Goal: Task Accomplishment & Management: Manage account settings

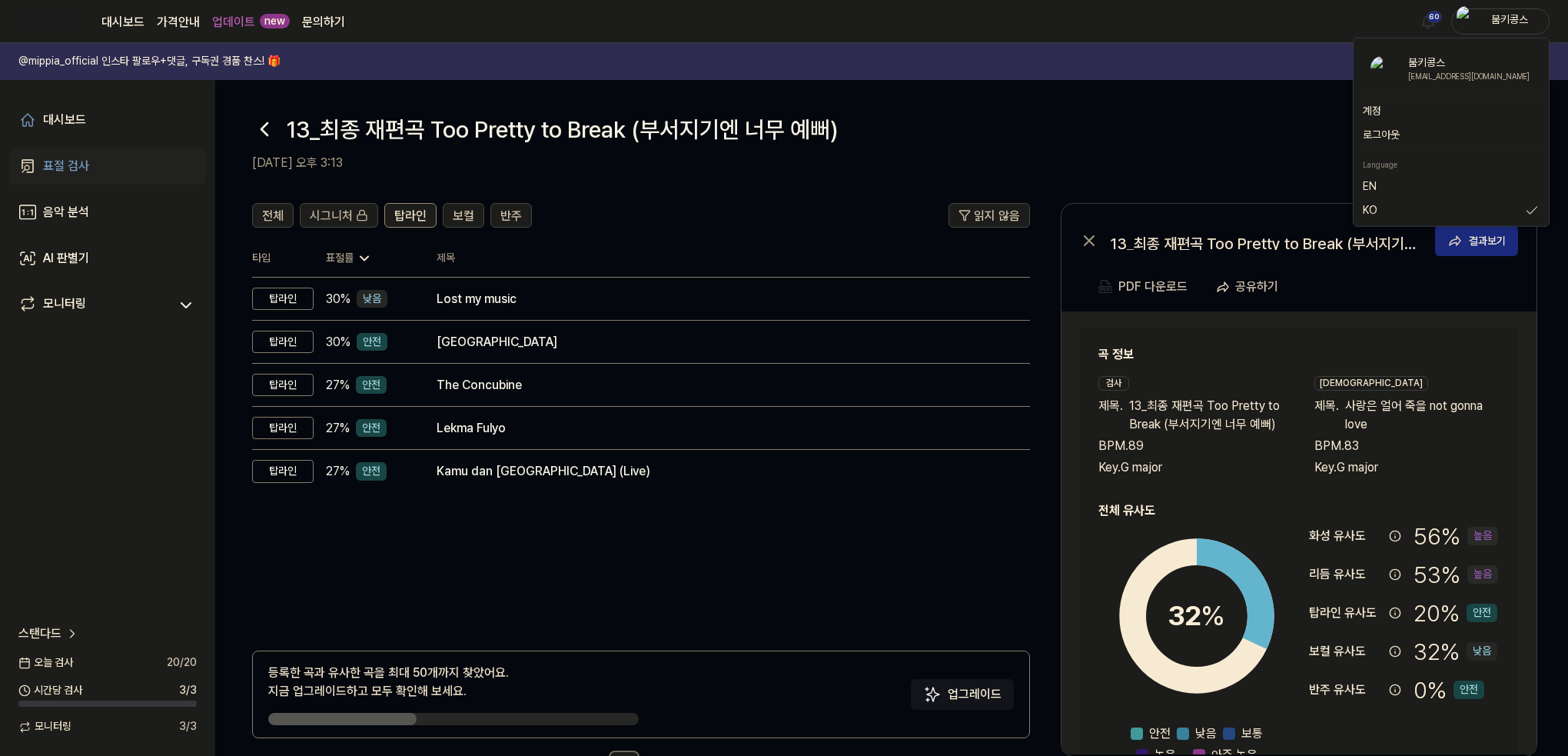
click at [111, 166] on link "표절 검사" at bounding box center [108, 165] width 197 height 37
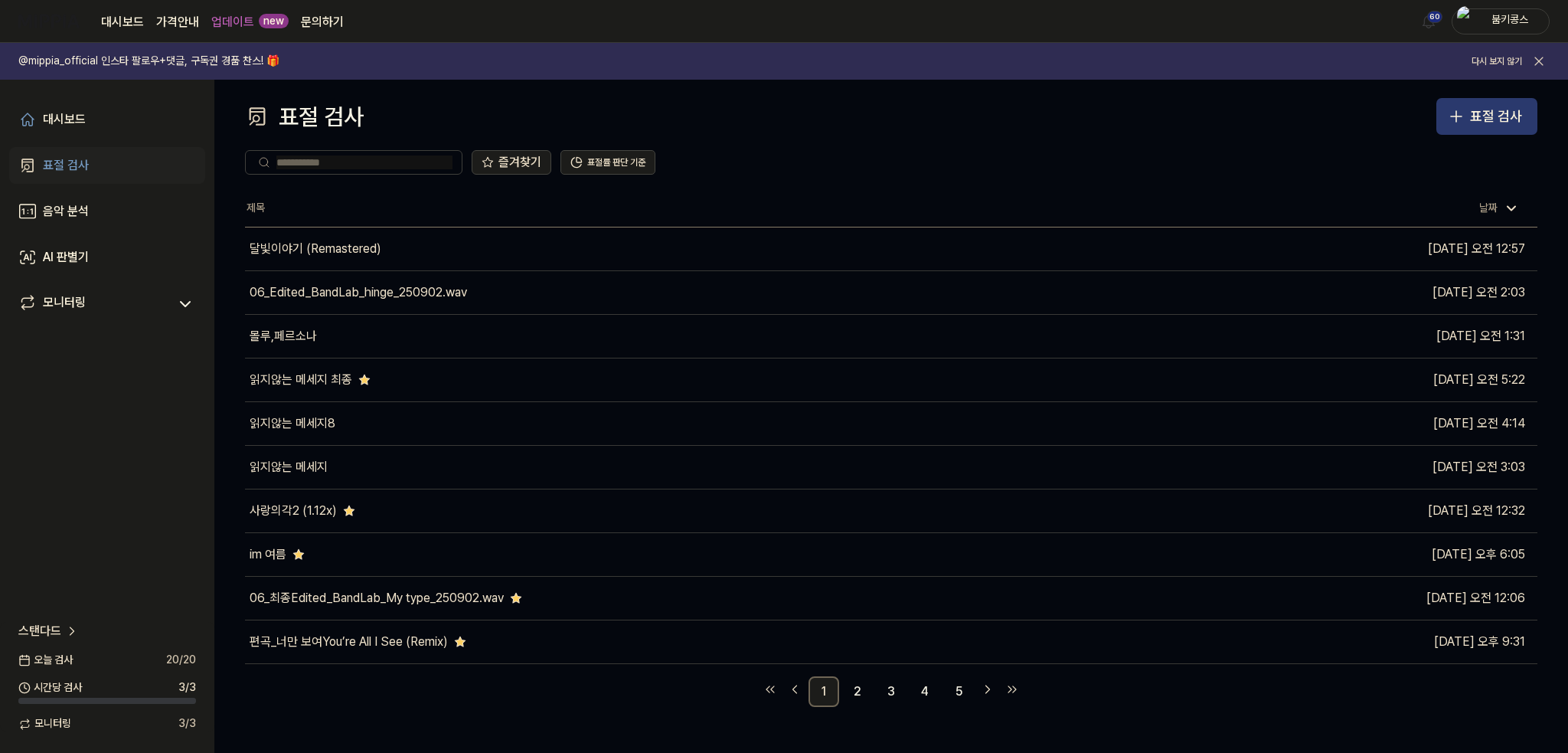
click at [1469, 103] on button "표절 검사" at bounding box center [1487, 116] width 101 height 37
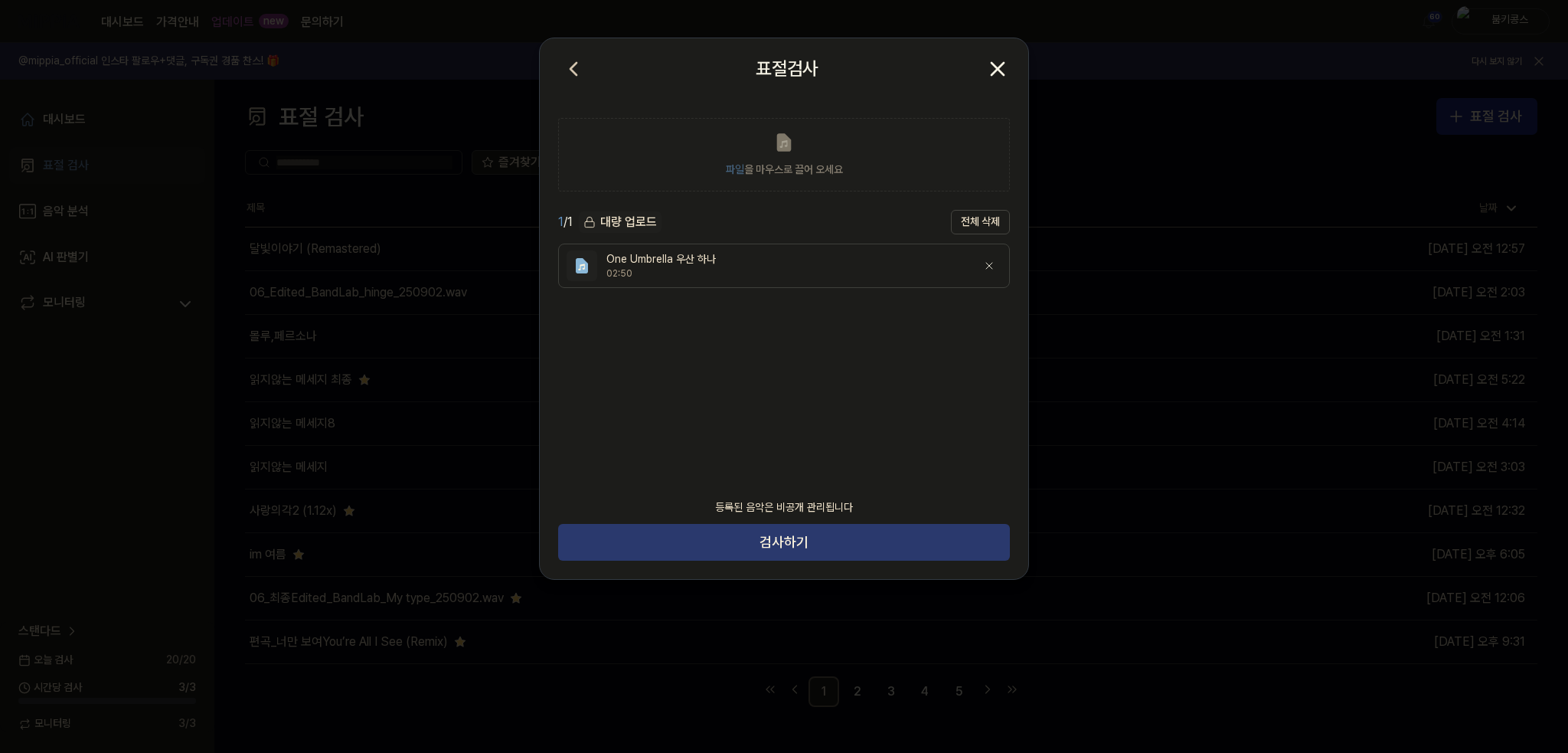
click at [866, 546] on button "검사하기" at bounding box center [784, 542] width 452 height 37
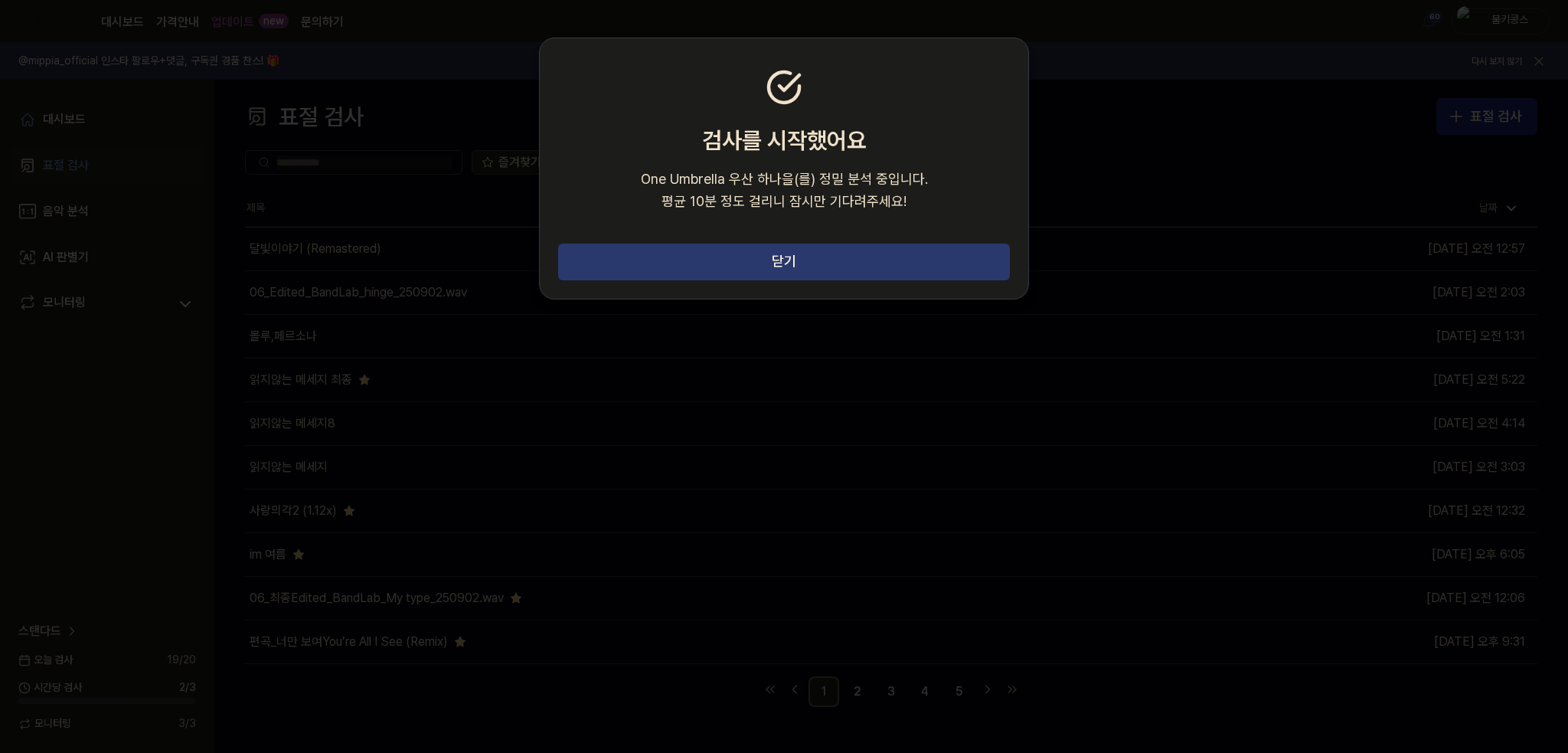
click at [869, 246] on button "닫기" at bounding box center [784, 262] width 452 height 37
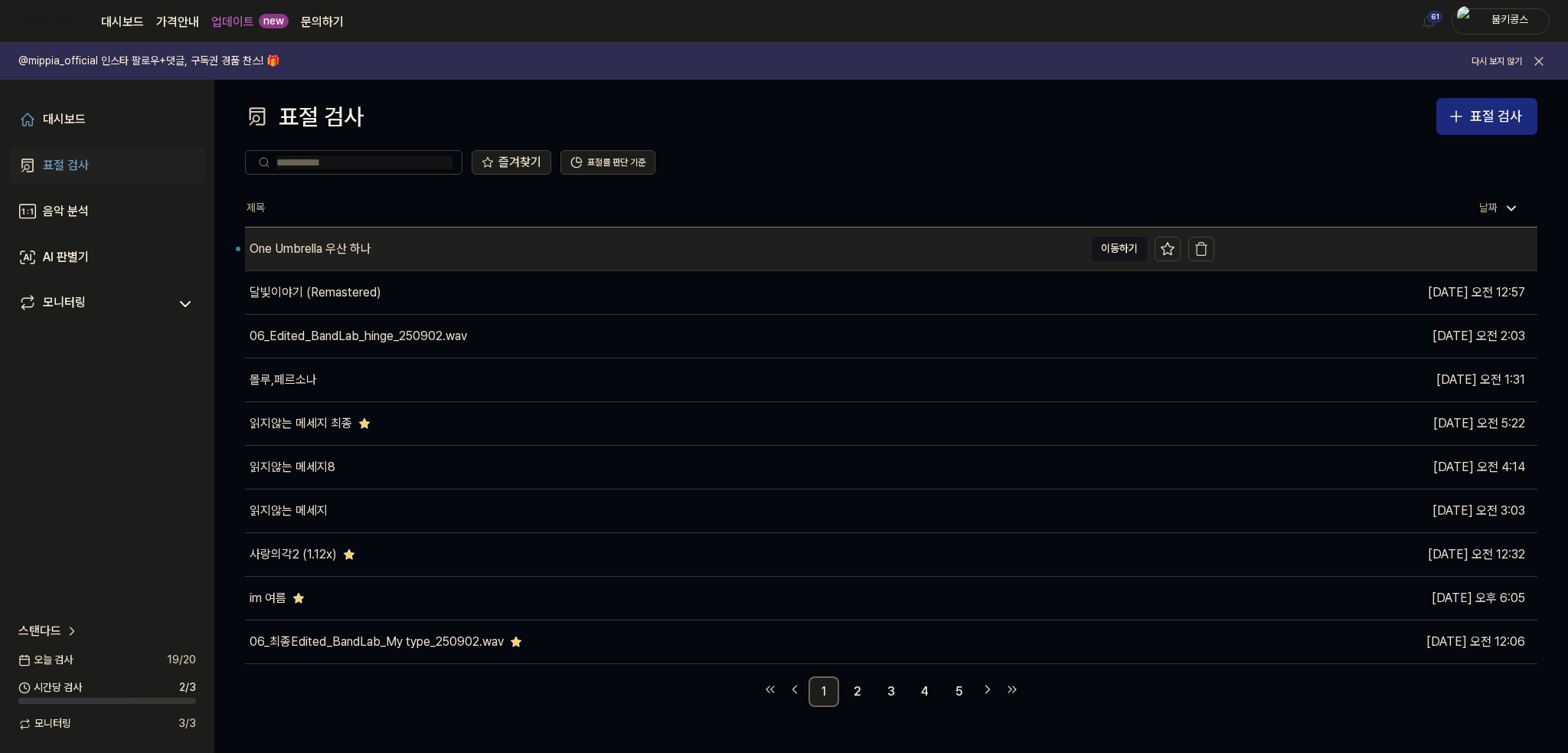
click at [392, 240] on div "One Umbrella 우산 하나" at bounding box center [665, 248] width 840 height 43
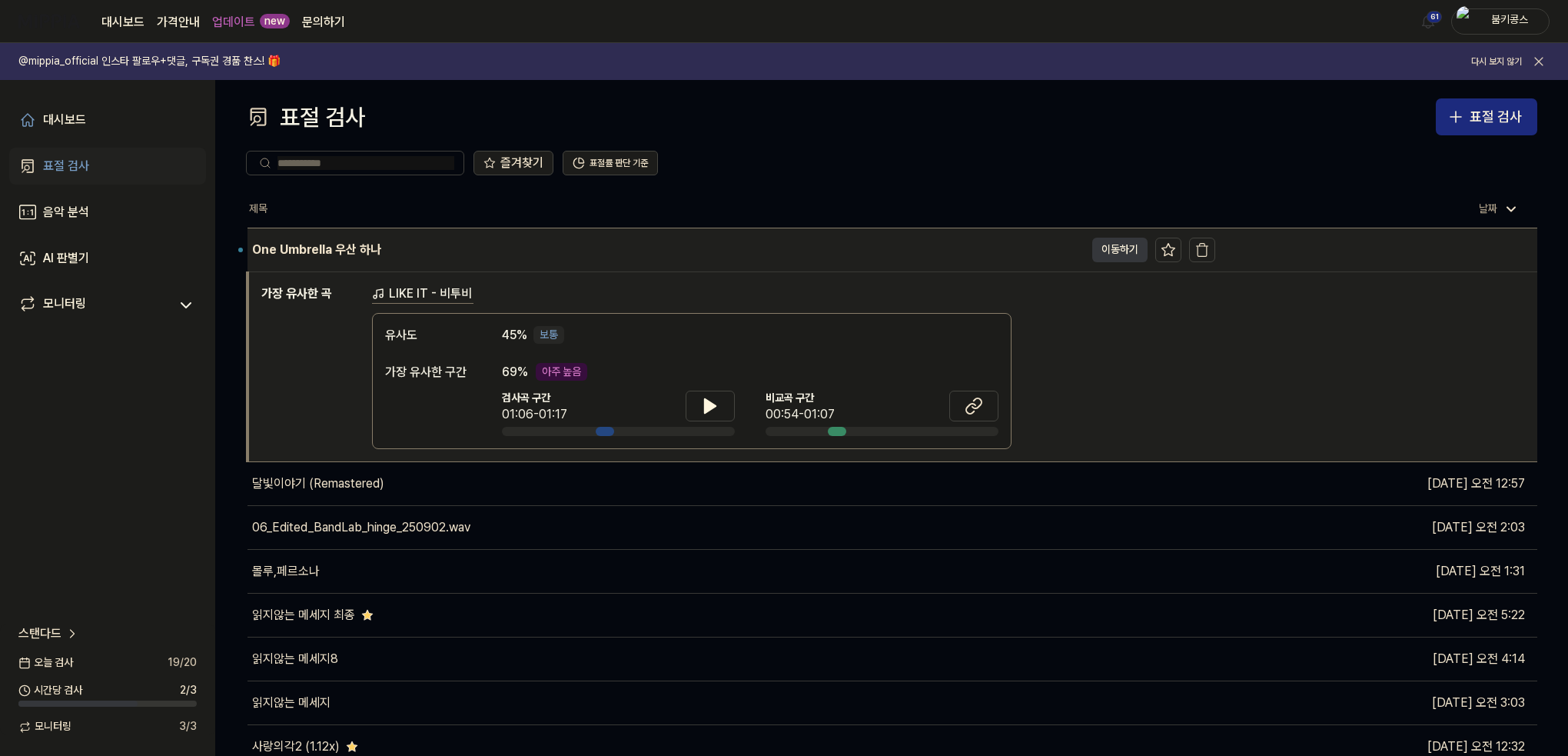
click at [1122, 248] on button "이동하기" at bounding box center [1120, 249] width 55 height 25
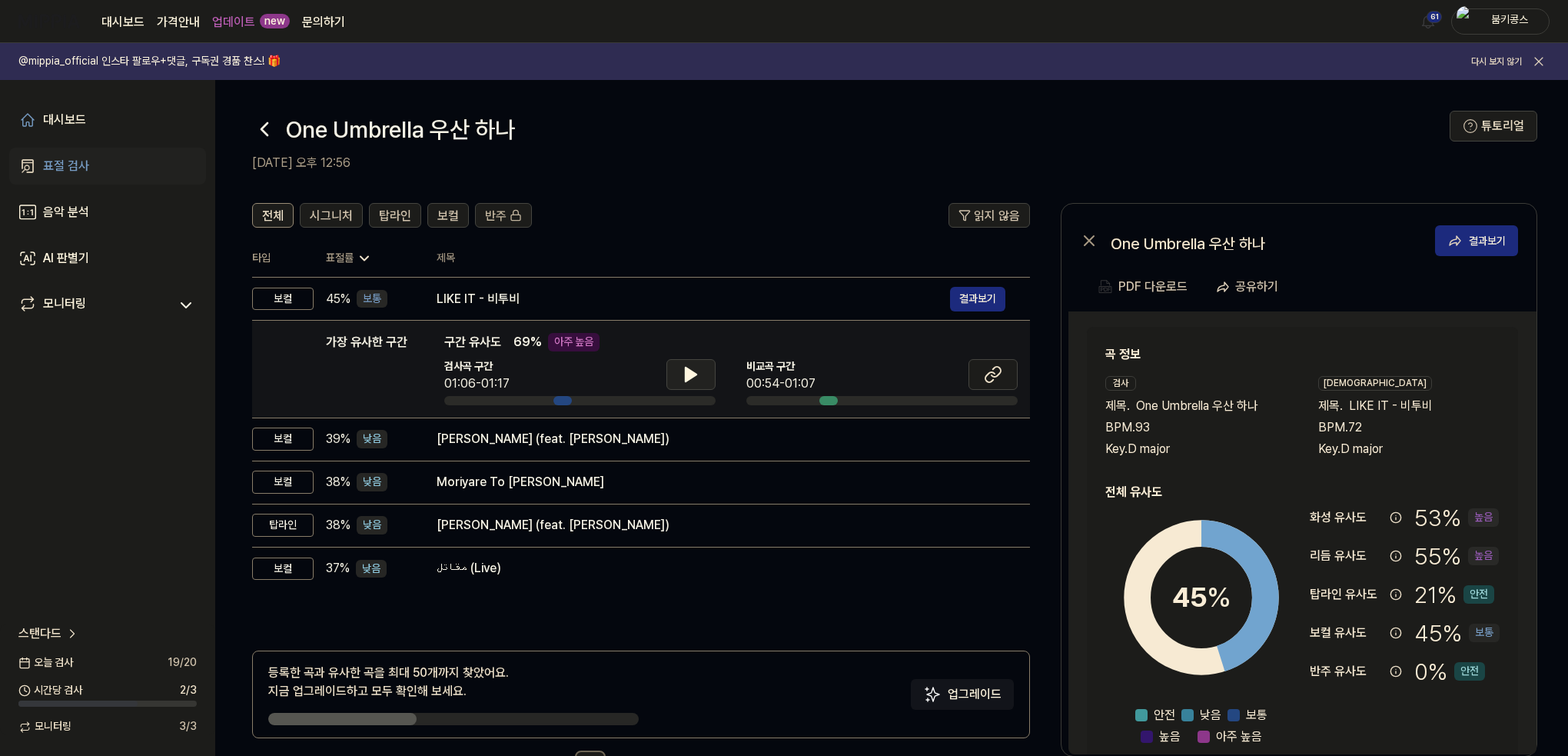
click at [680, 382] on button at bounding box center [691, 374] width 49 height 31
click at [687, 368] on icon at bounding box center [688, 374] width 3 height 13
click at [994, 378] on icon at bounding box center [993, 374] width 18 height 18
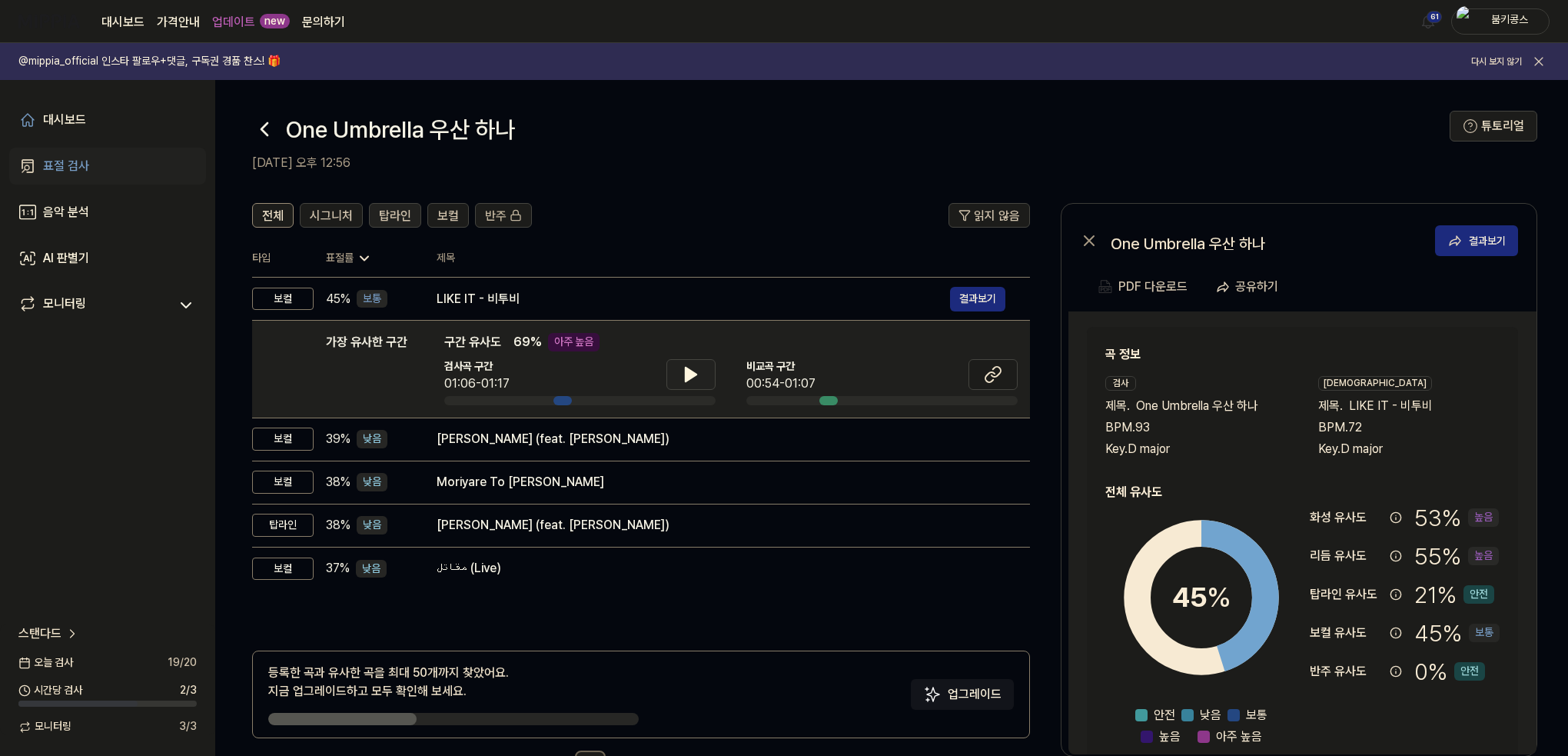
click at [401, 218] on span "탑라인" at bounding box center [395, 215] width 32 height 18
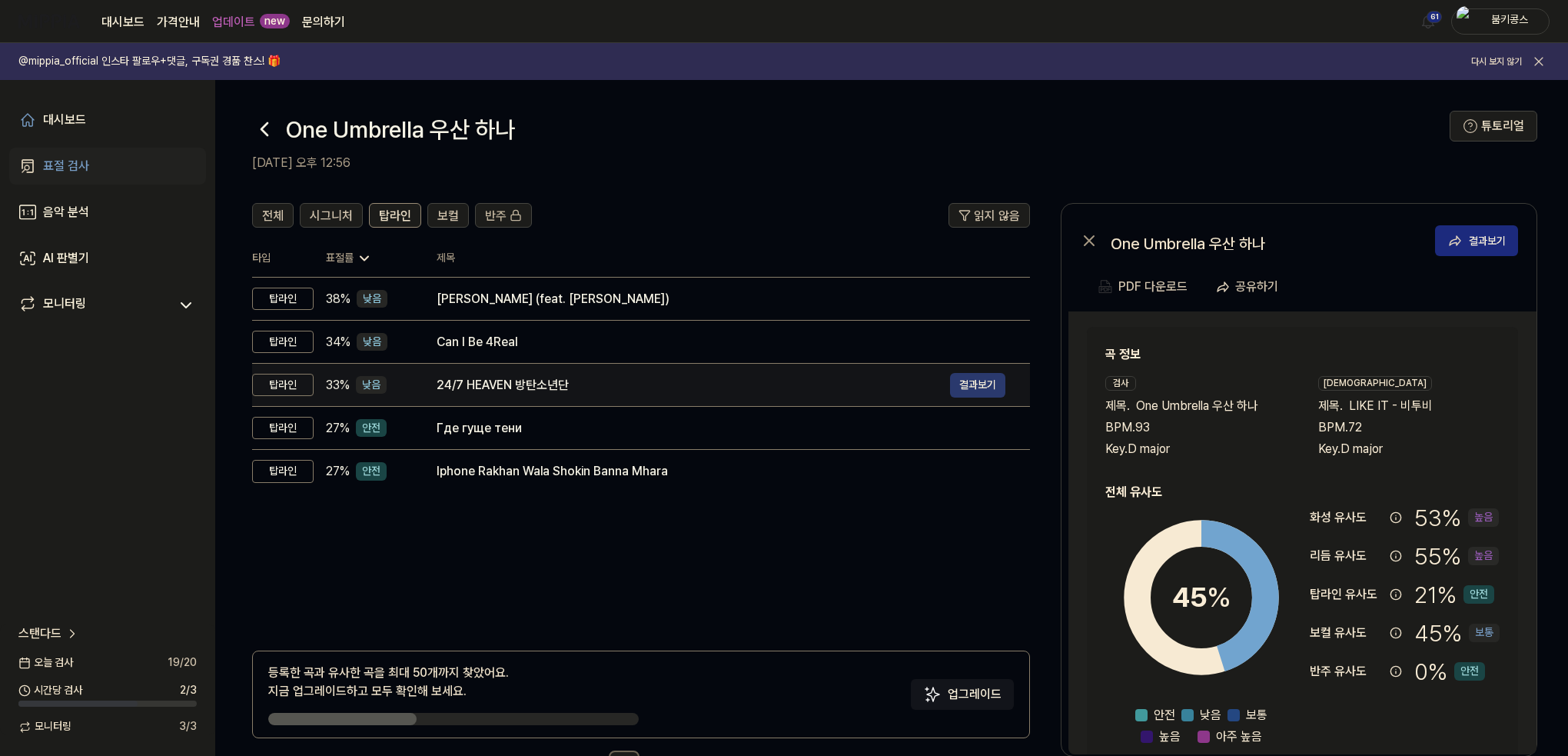
click at [978, 384] on button "결과보기" at bounding box center [978, 385] width 55 height 25
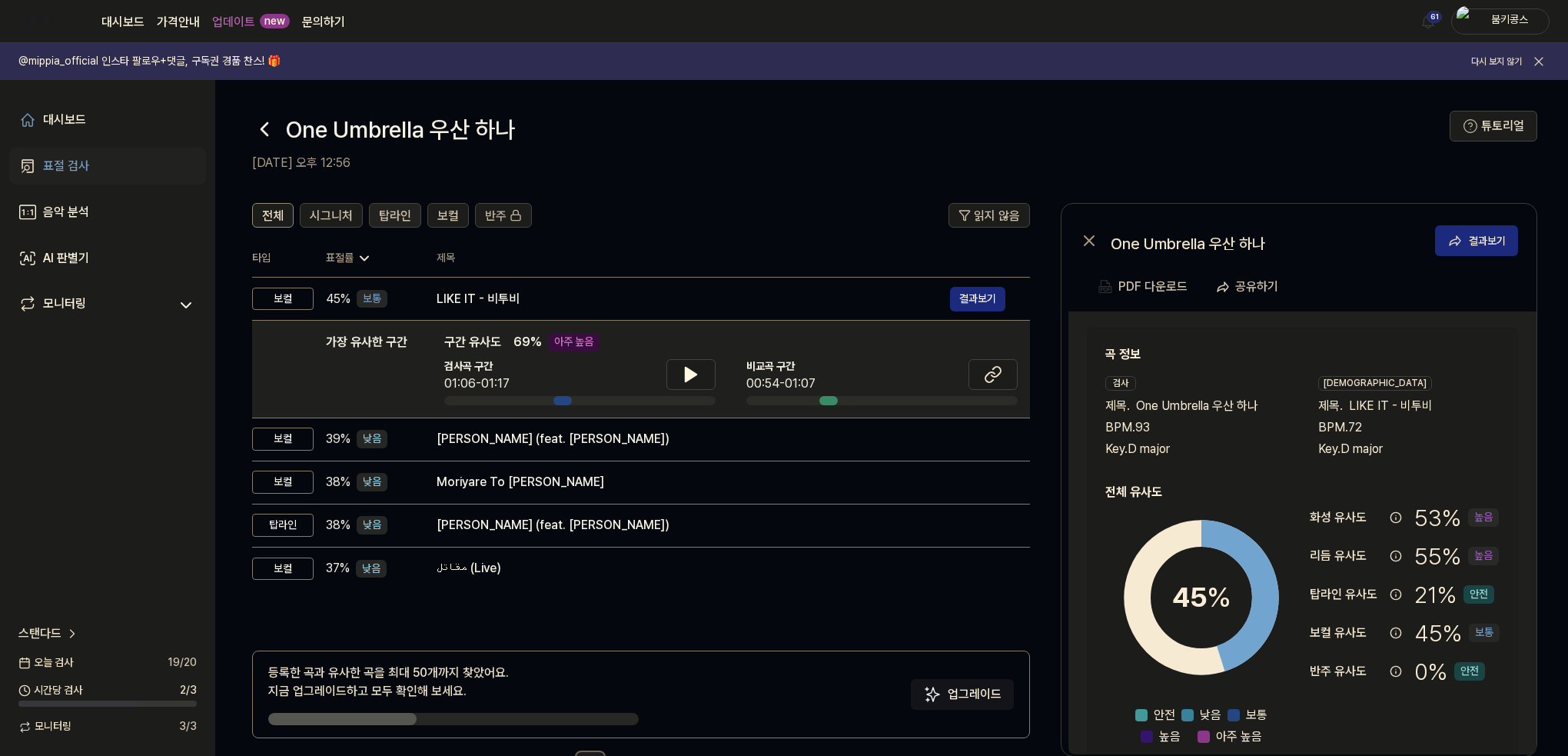
click at [379, 218] on span "탑라인" at bounding box center [395, 215] width 32 height 18
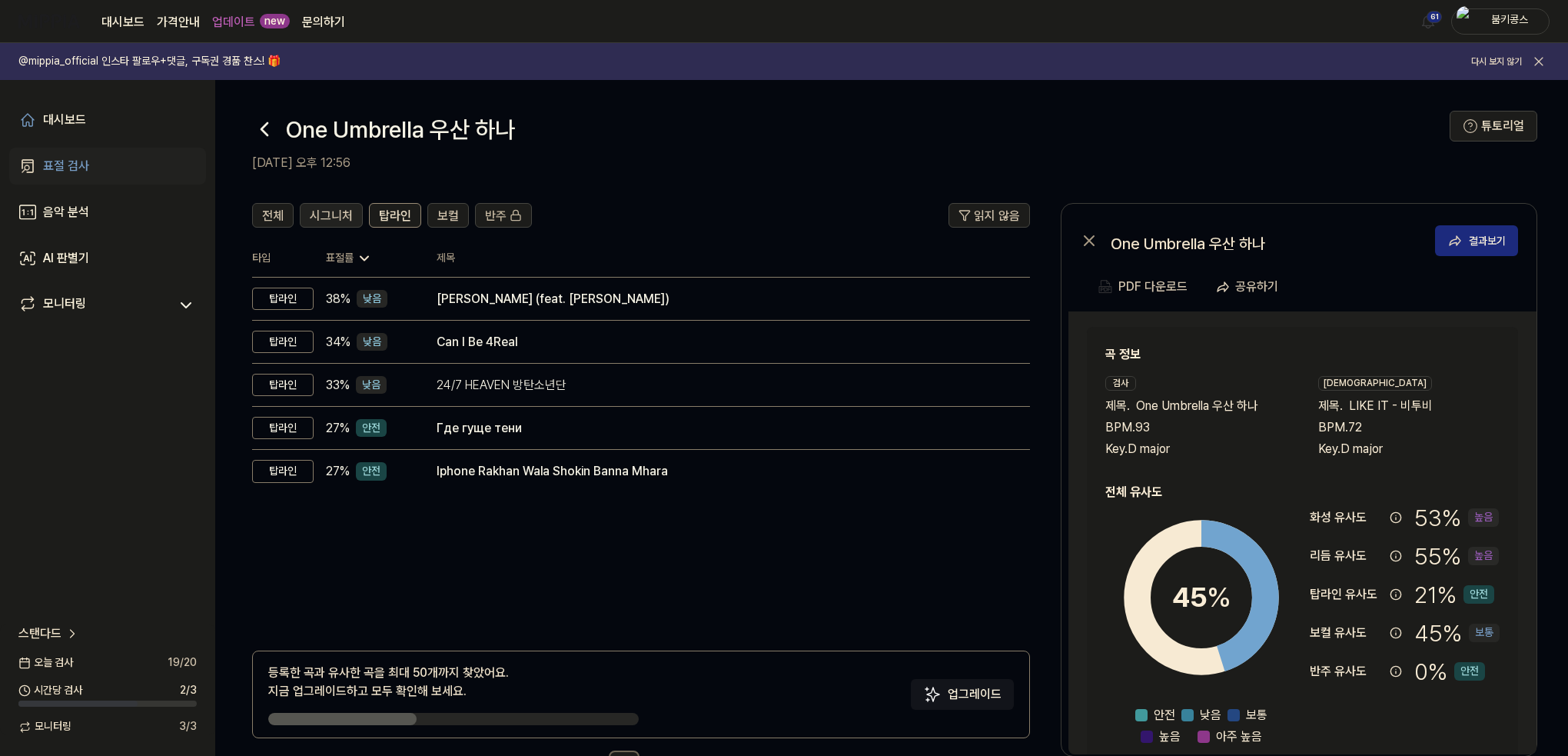
click at [338, 219] on span "시그니처" at bounding box center [331, 215] width 43 height 18
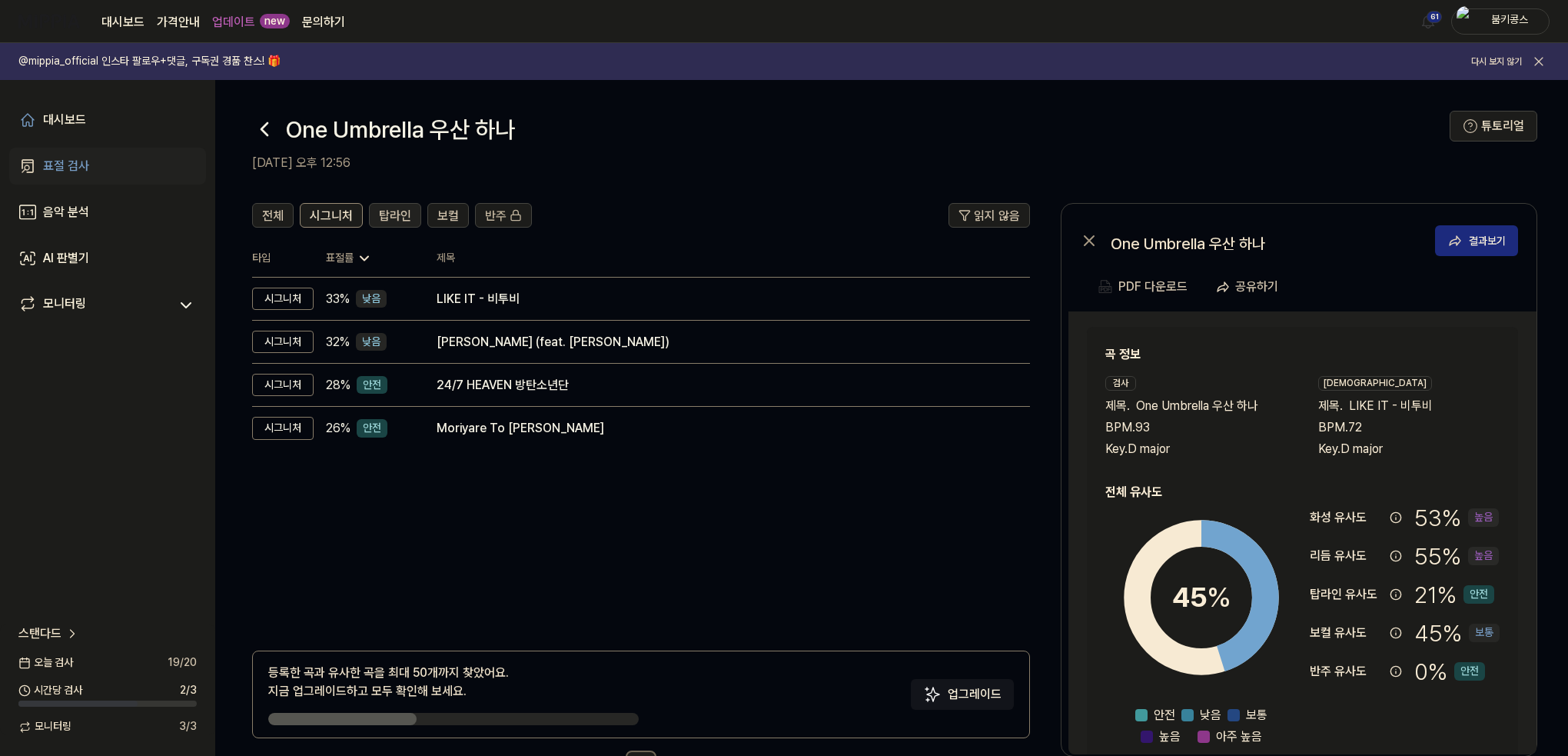
click at [379, 215] on span "탑라인" at bounding box center [395, 215] width 32 height 18
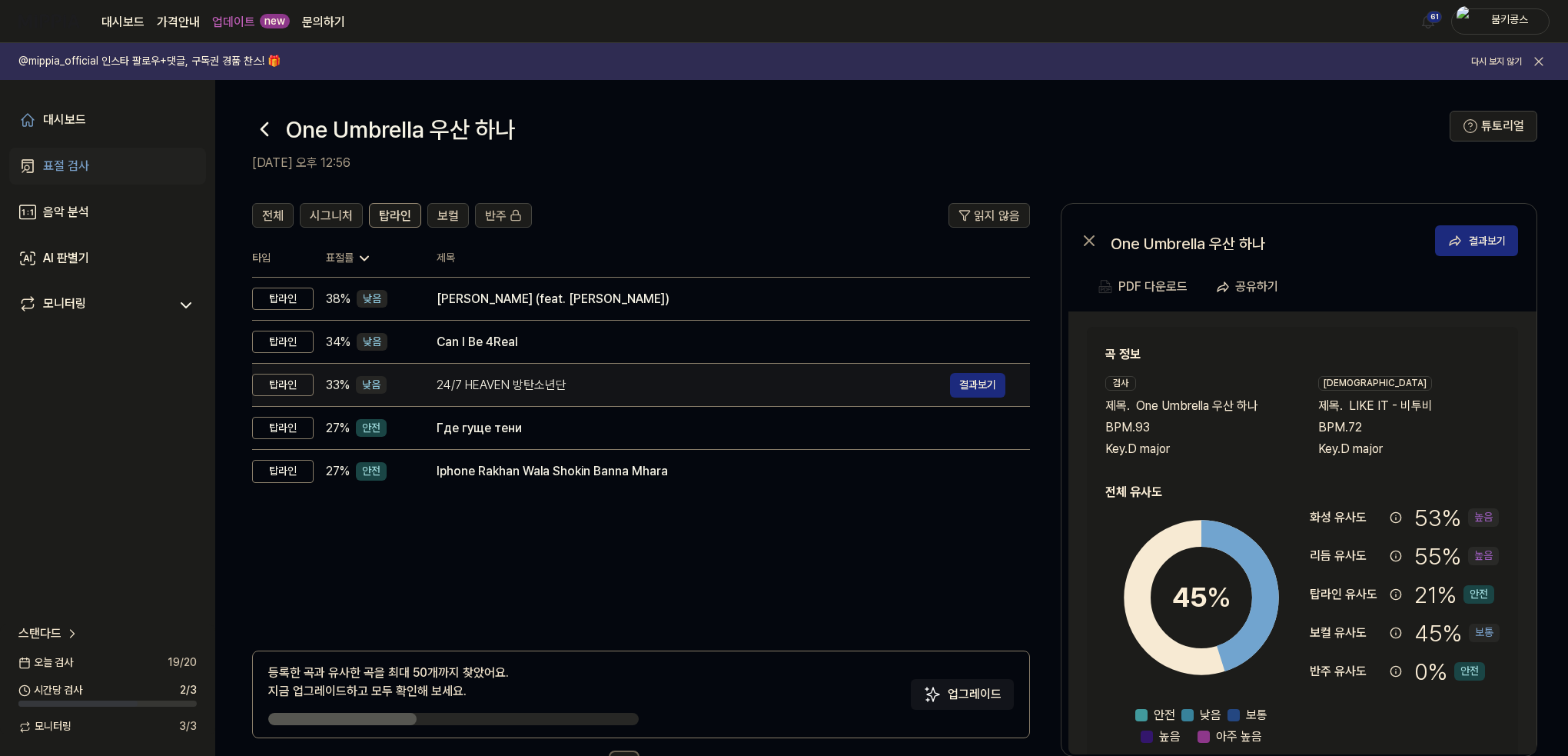
click at [530, 389] on div "24/7 HEAVEN 방탄소년단" at bounding box center [693, 385] width 514 height 18
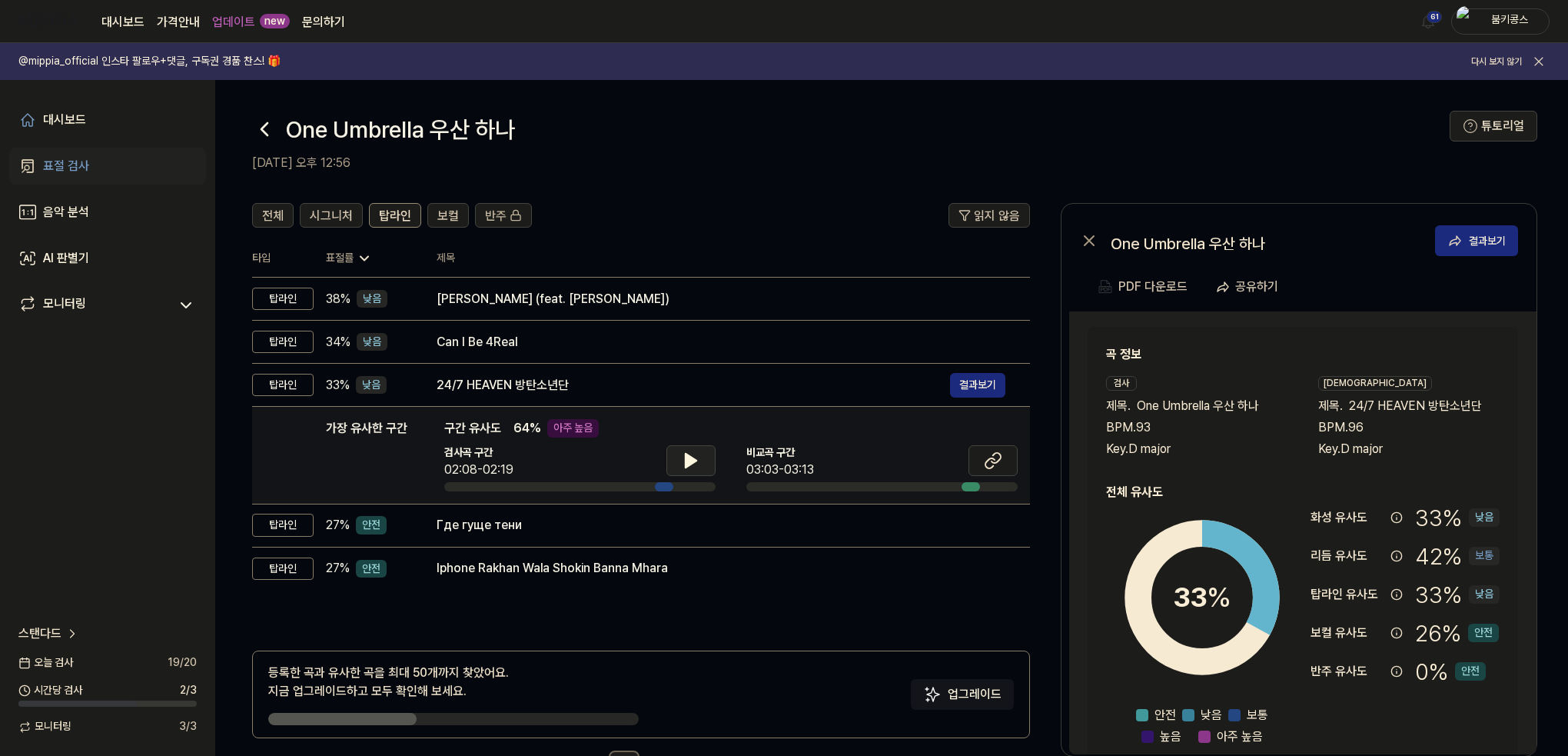
click at [695, 459] on icon at bounding box center [691, 460] width 11 height 13
click at [694, 454] on icon at bounding box center [694, 461] width 3 height 13
click at [982, 463] on button at bounding box center [993, 460] width 49 height 31
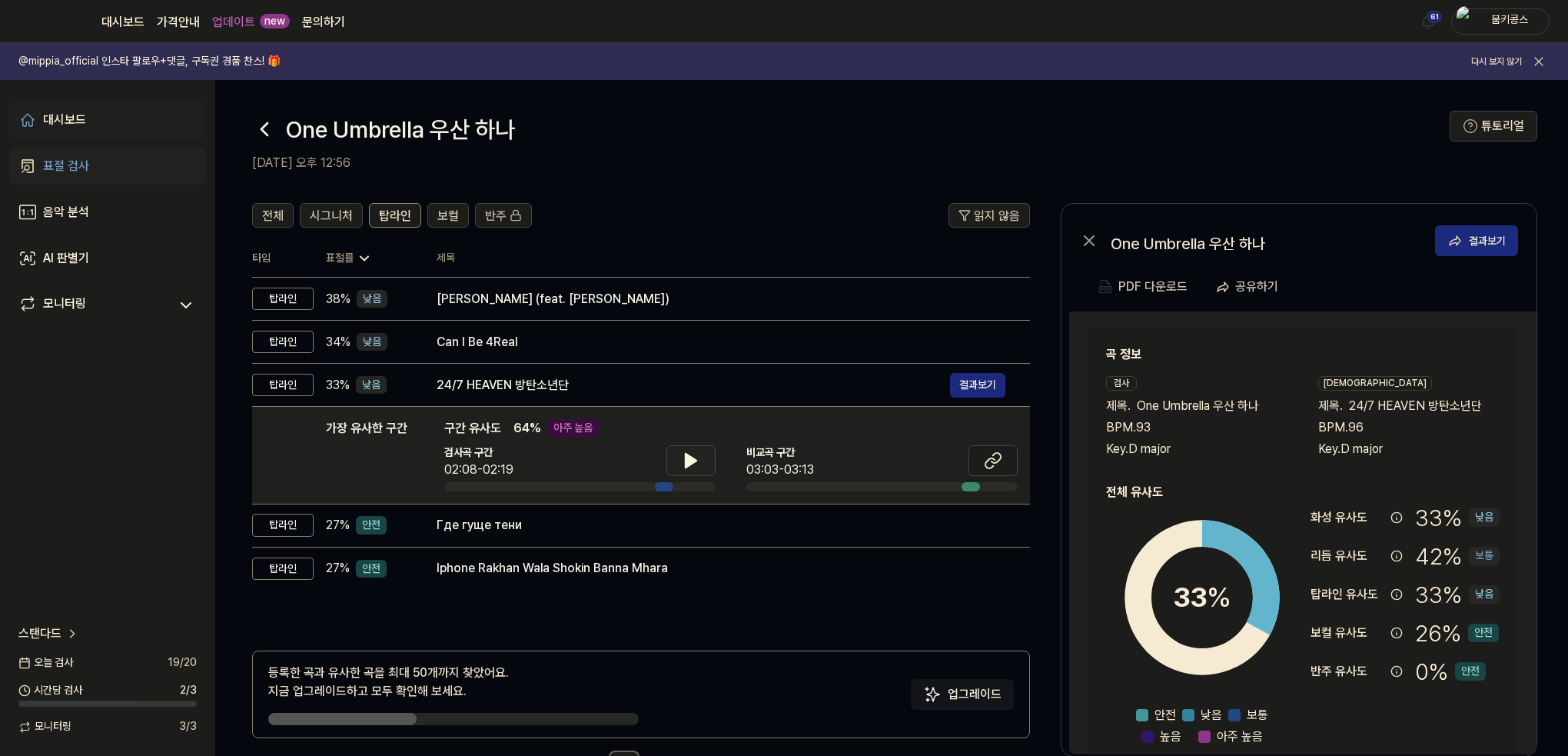
click at [52, 120] on div "대시보드" at bounding box center [64, 120] width 43 height 18
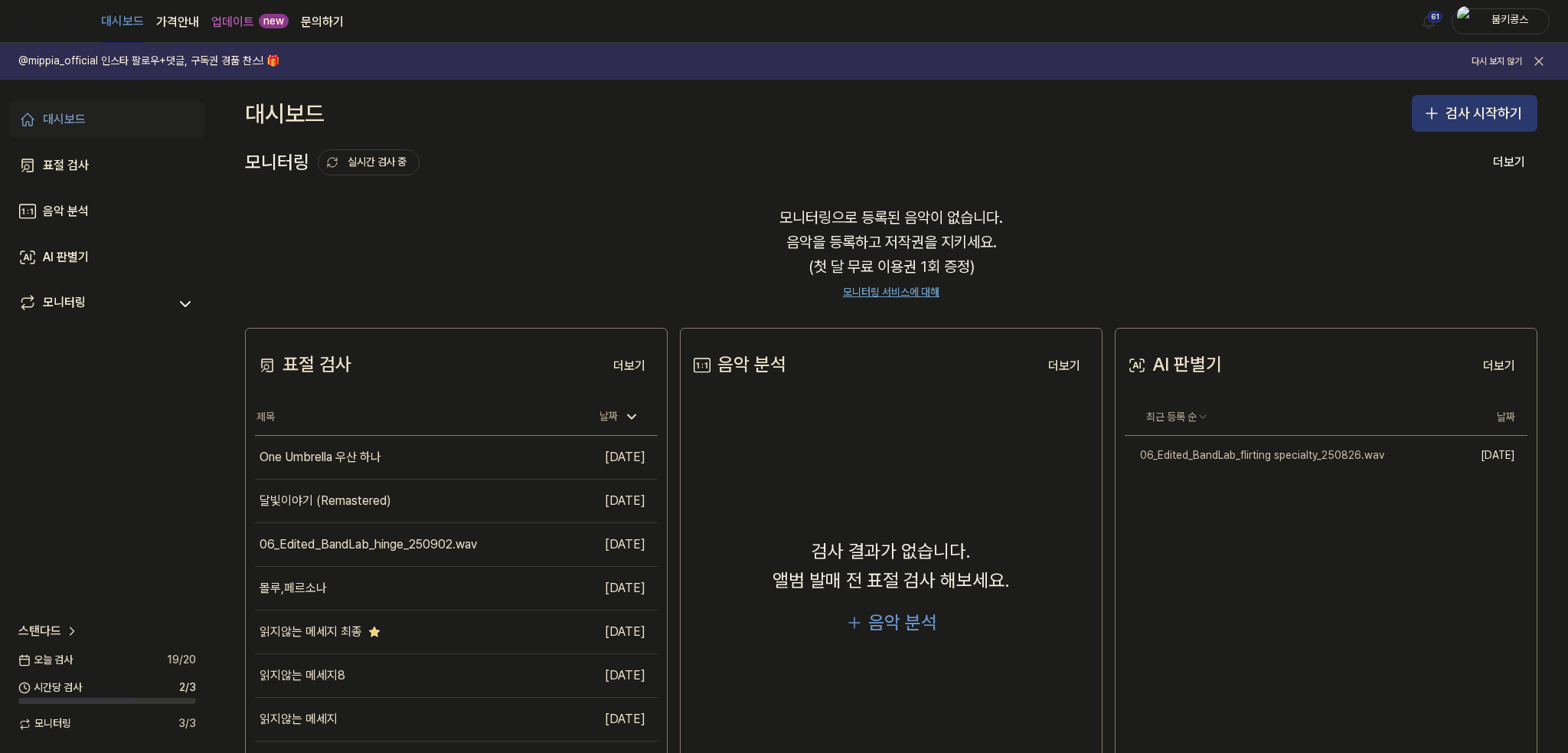
click at [1493, 109] on button "검사 시작하기" at bounding box center [1474, 113] width 125 height 37
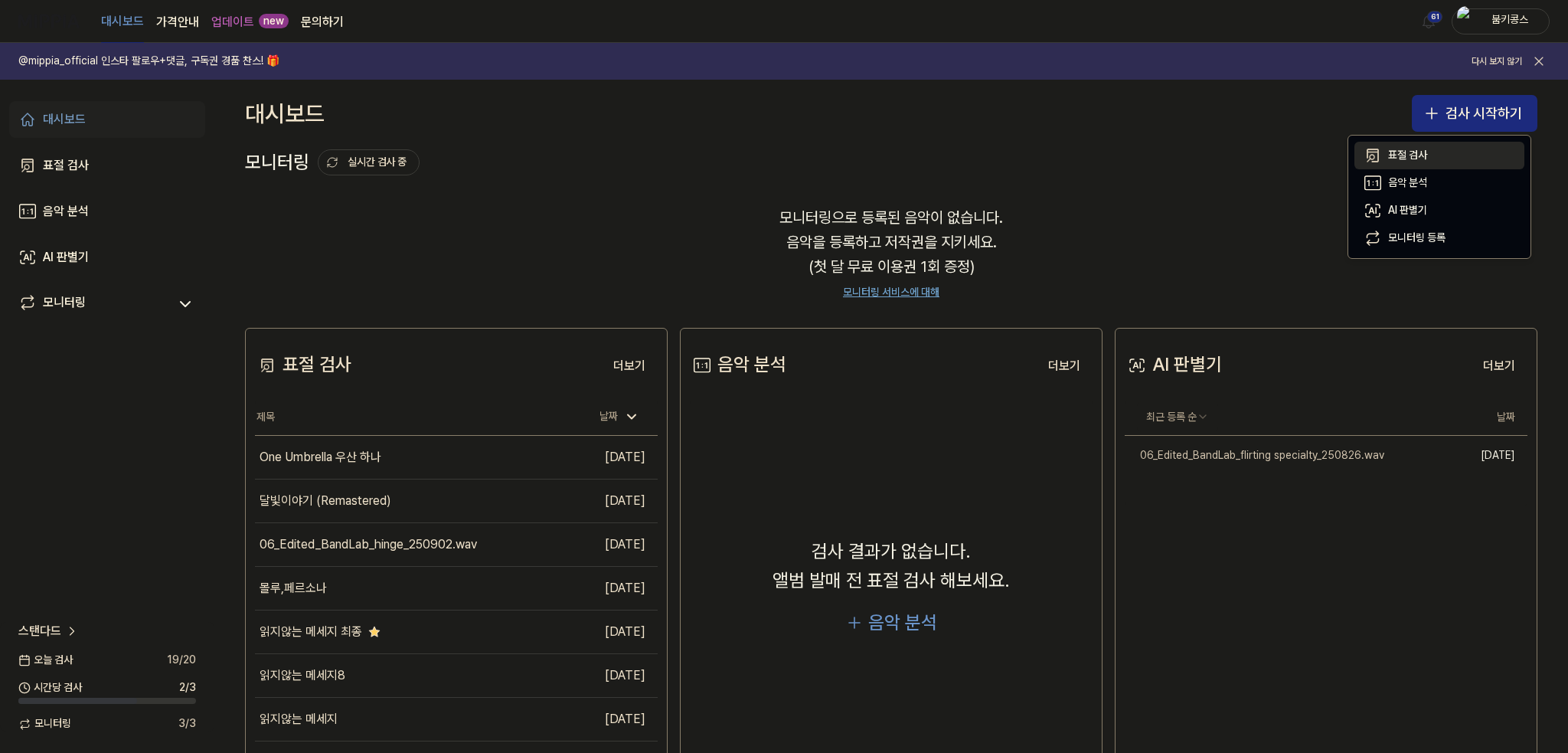
click at [1396, 148] on div "표절 검사" at bounding box center [1408, 155] width 39 height 15
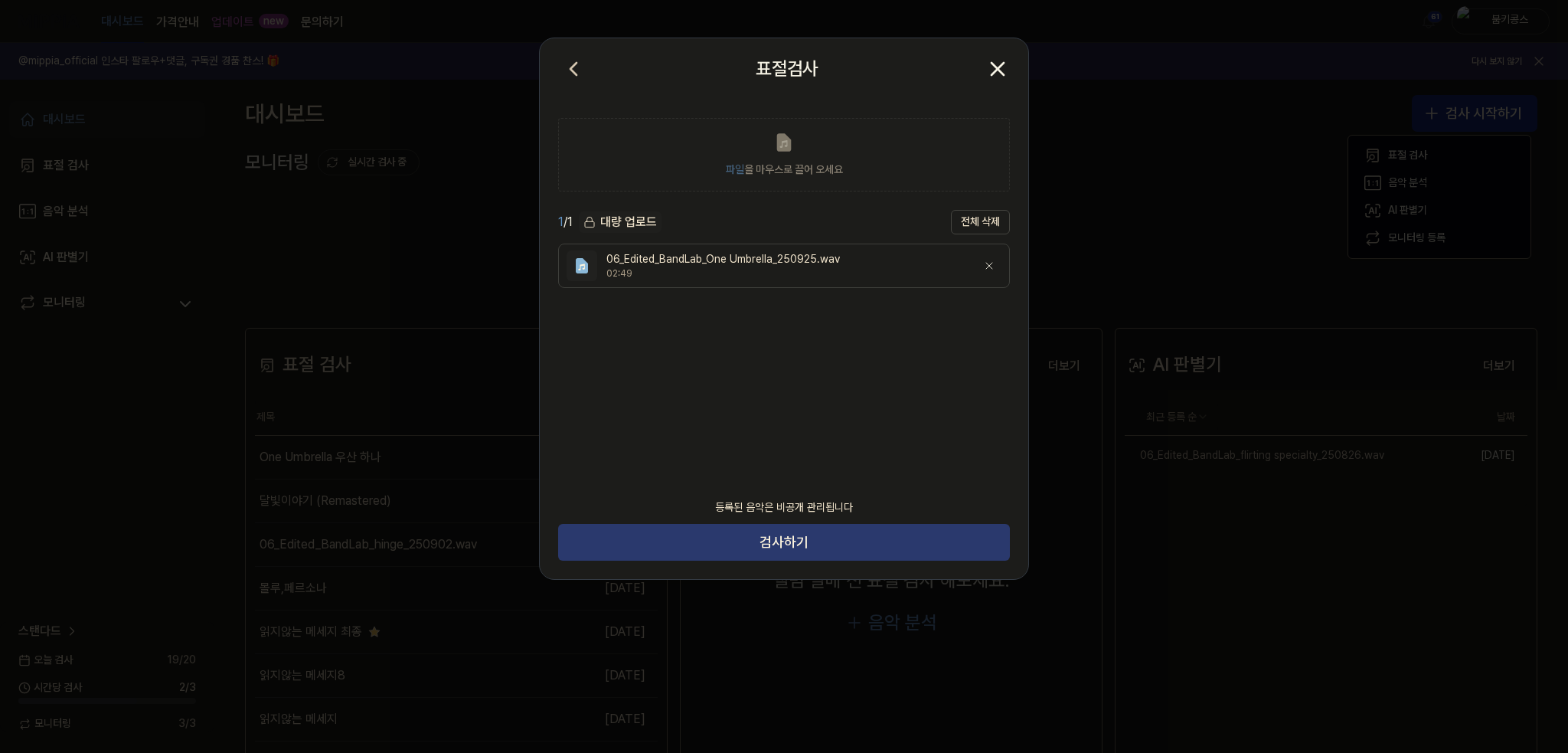
click at [759, 545] on button "검사하기" at bounding box center [784, 542] width 452 height 37
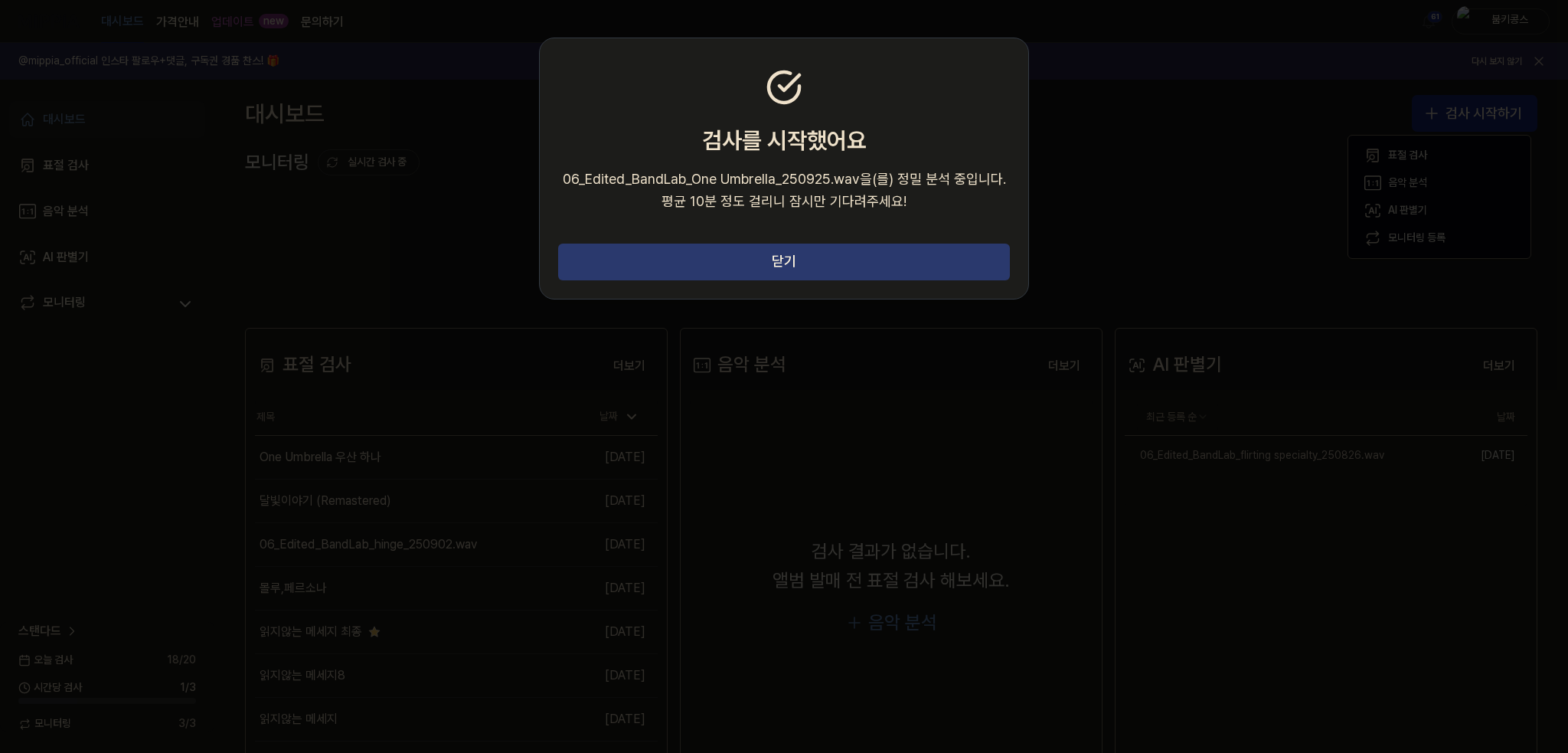
click at [888, 253] on button "닫기" at bounding box center [784, 262] width 452 height 37
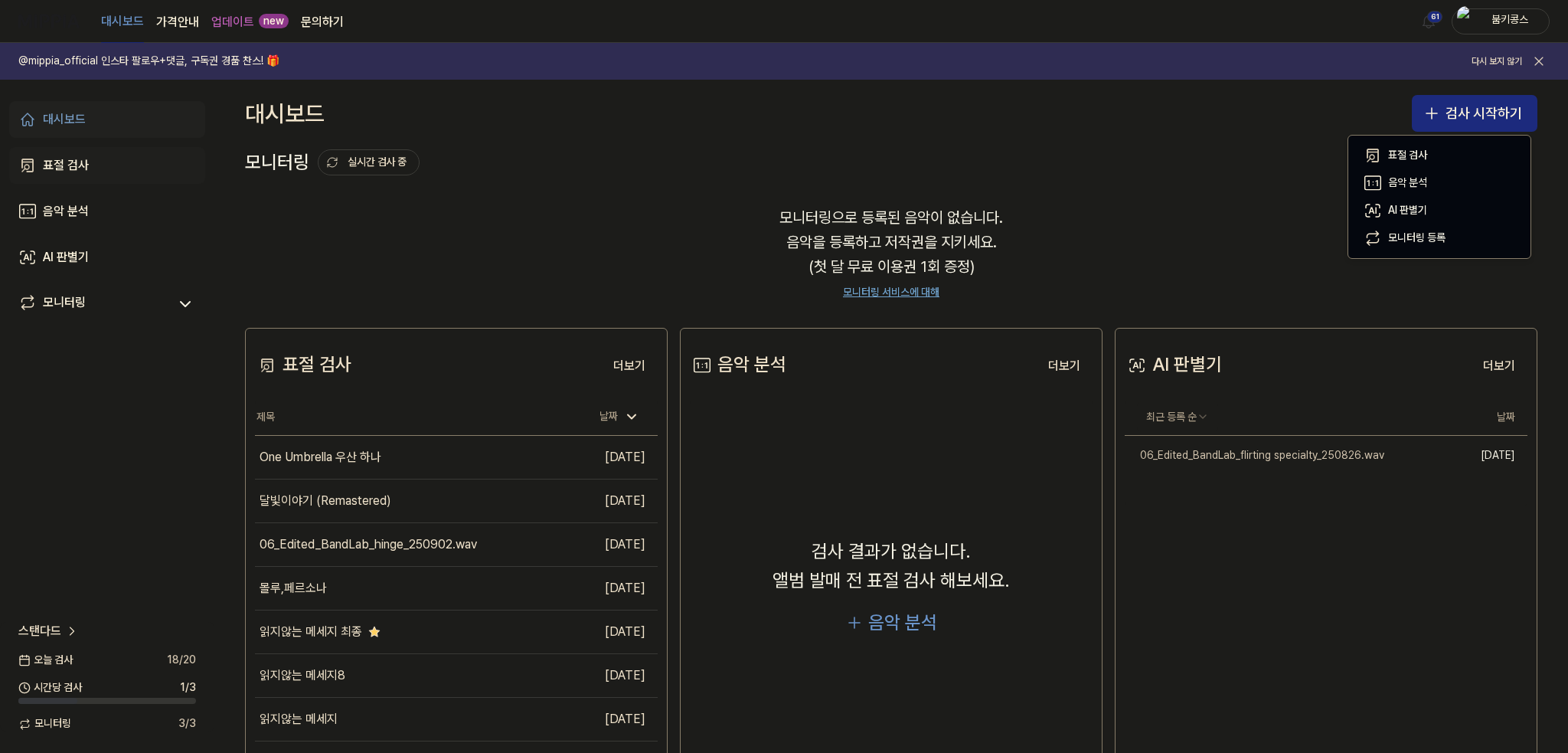
click at [116, 159] on link "표절 검사" at bounding box center [107, 165] width 196 height 37
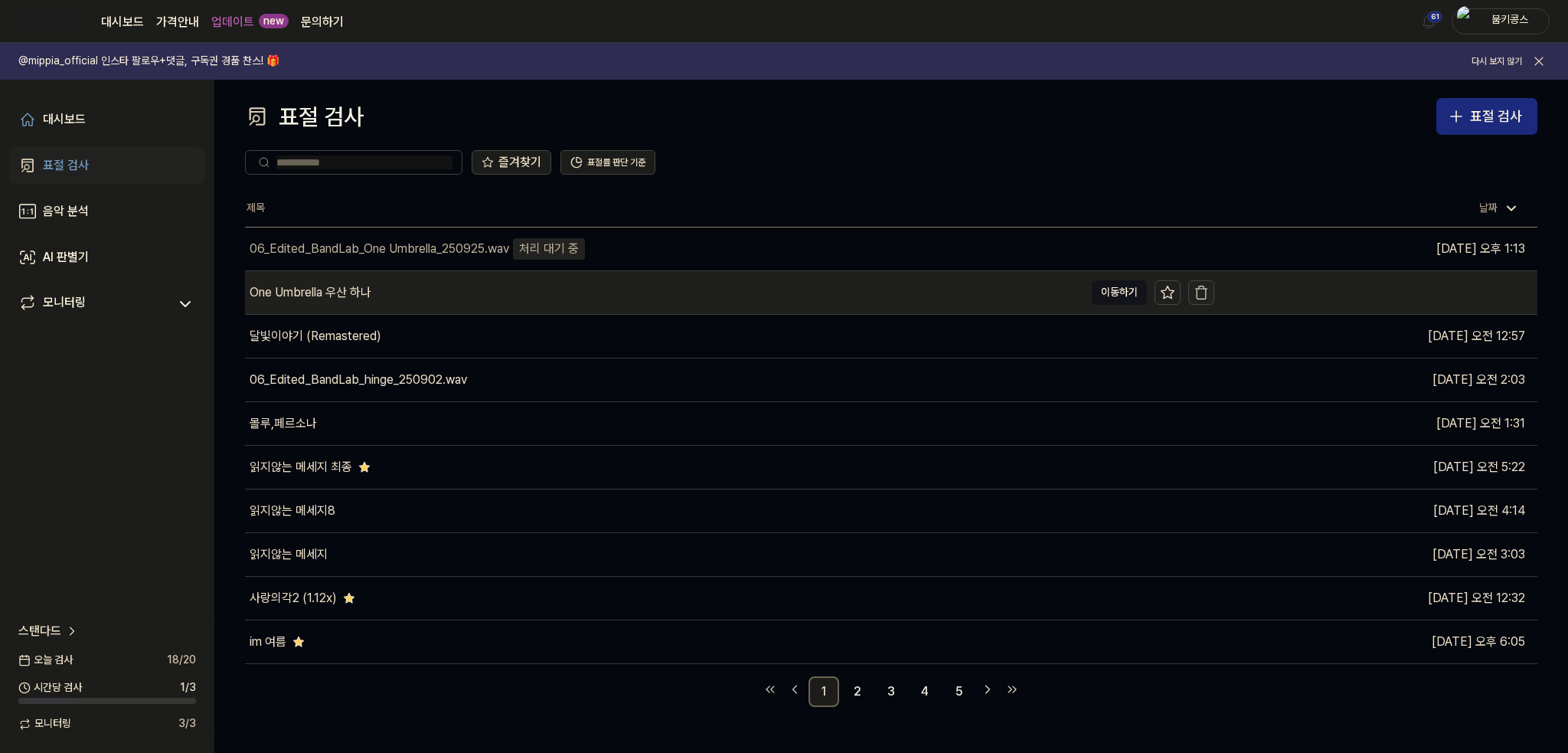
click at [1197, 291] on icon "button" at bounding box center [1201, 292] width 15 height 15
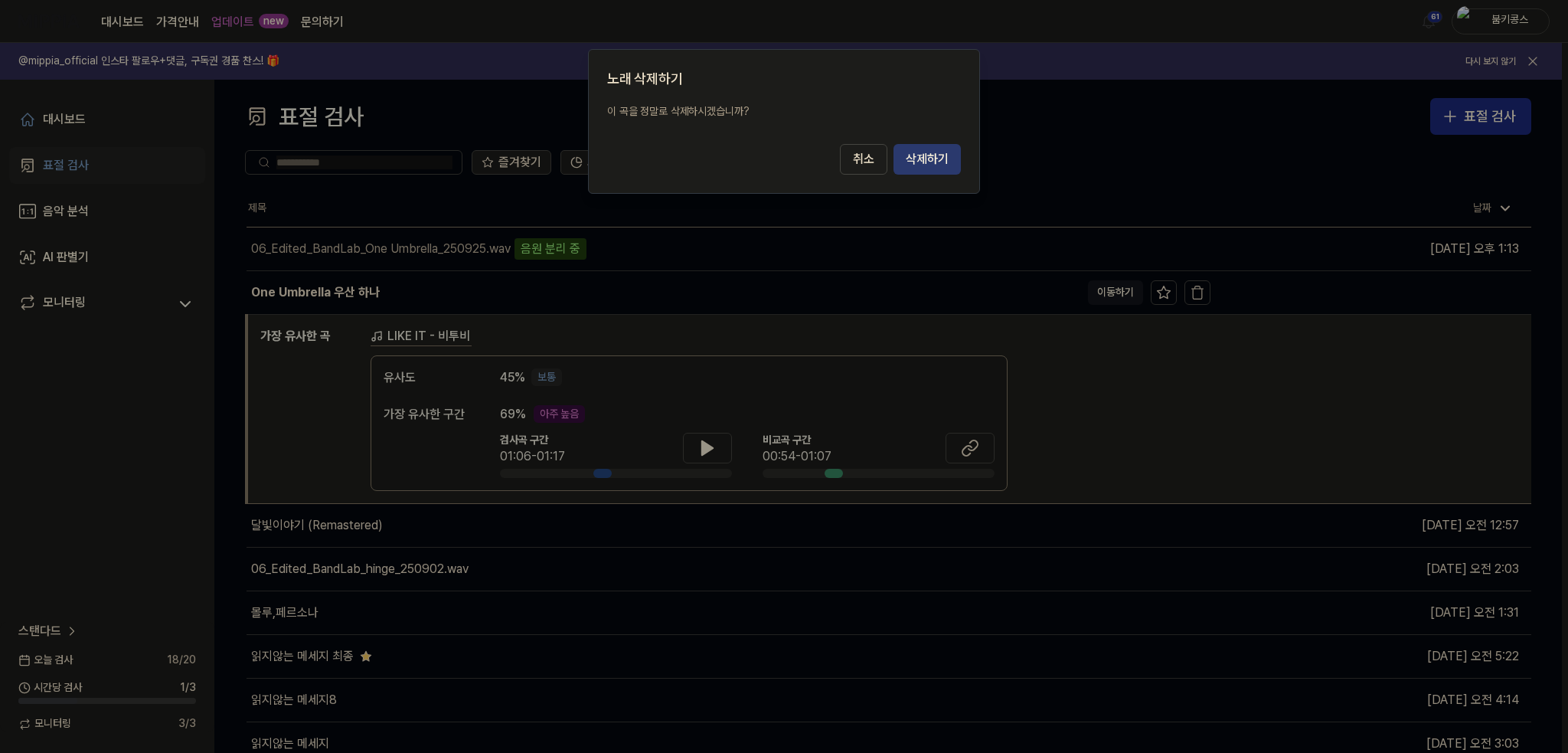
click at [925, 161] on button "삭제하기" at bounding box center [926, 159] width 67 height 31
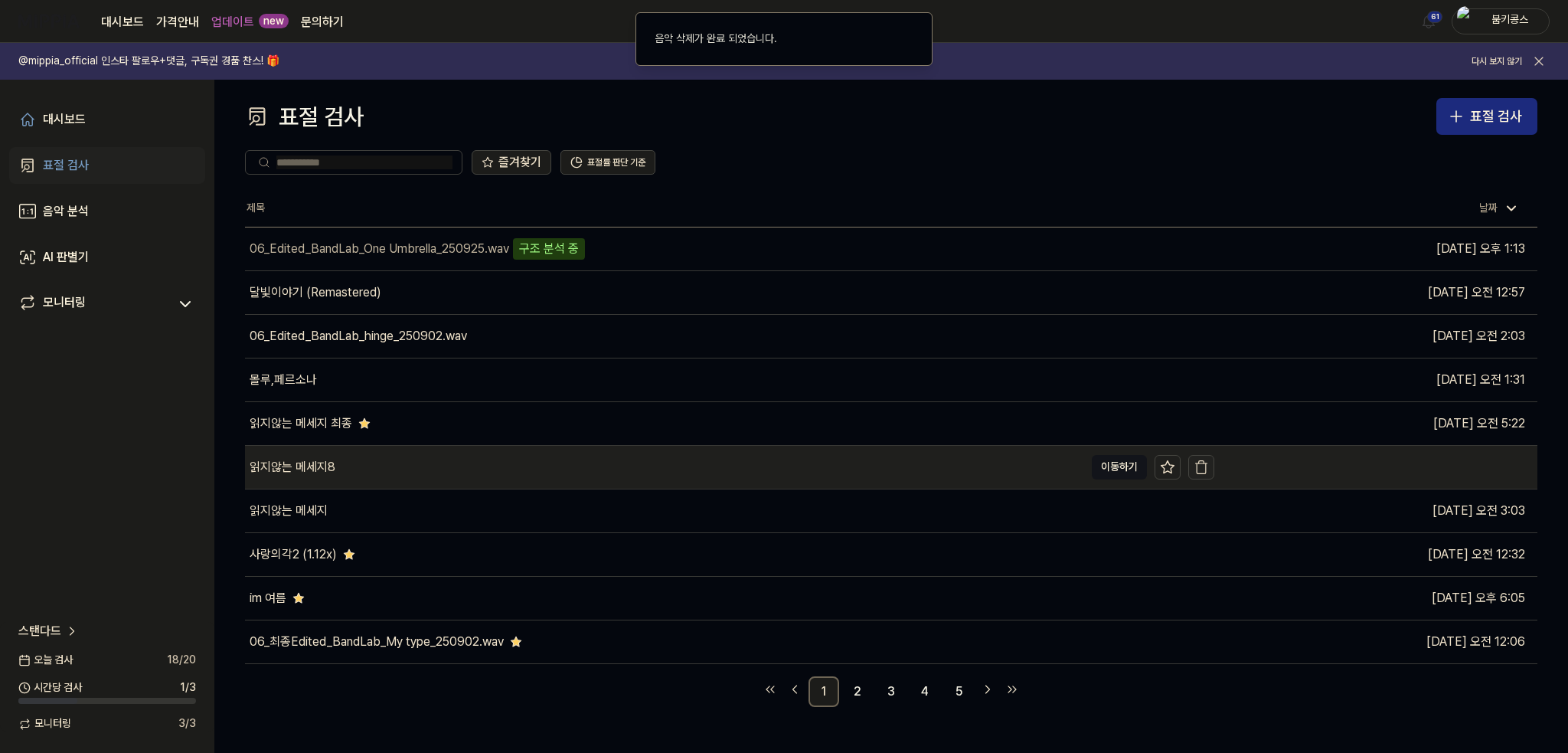
click at [1210, 472] on button "button" at bounding box center [1201, 467] width 26 height 24
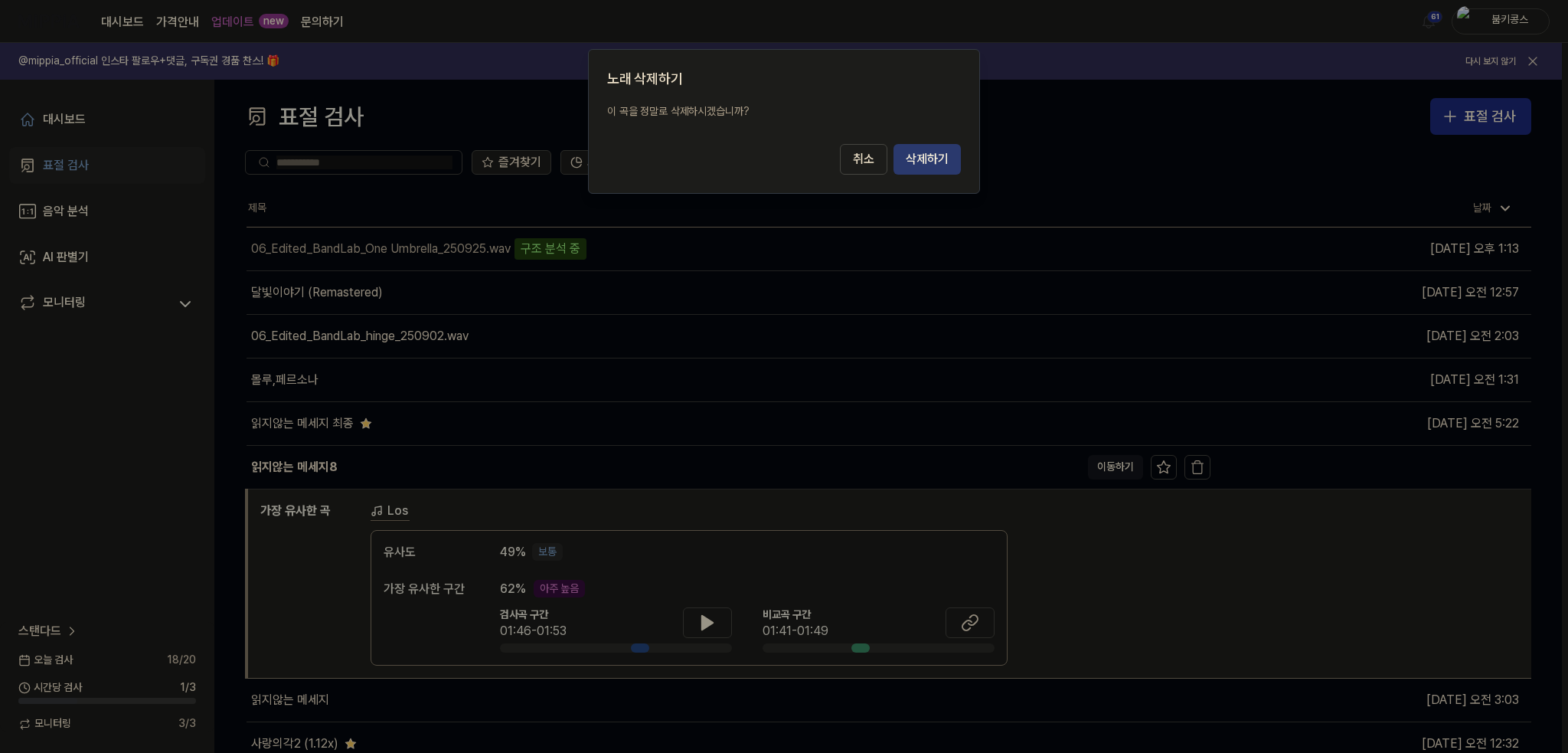
click at [928, 163] on button "삭제하기" at bounding box center [926, 159] width 67 height 31
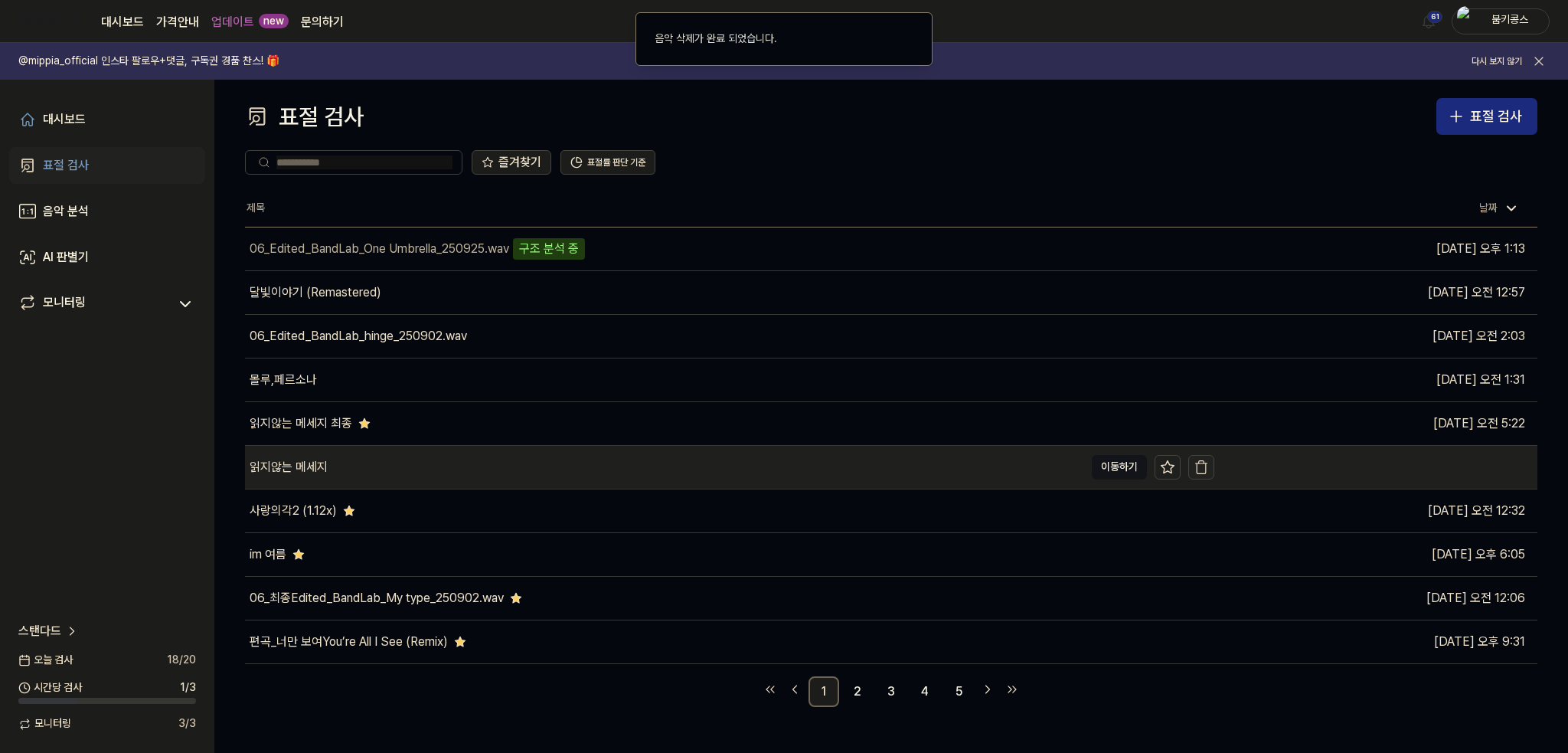
click at [1204, 464] on icon "button" at bounding box center [1201, 467] width 15 height 15
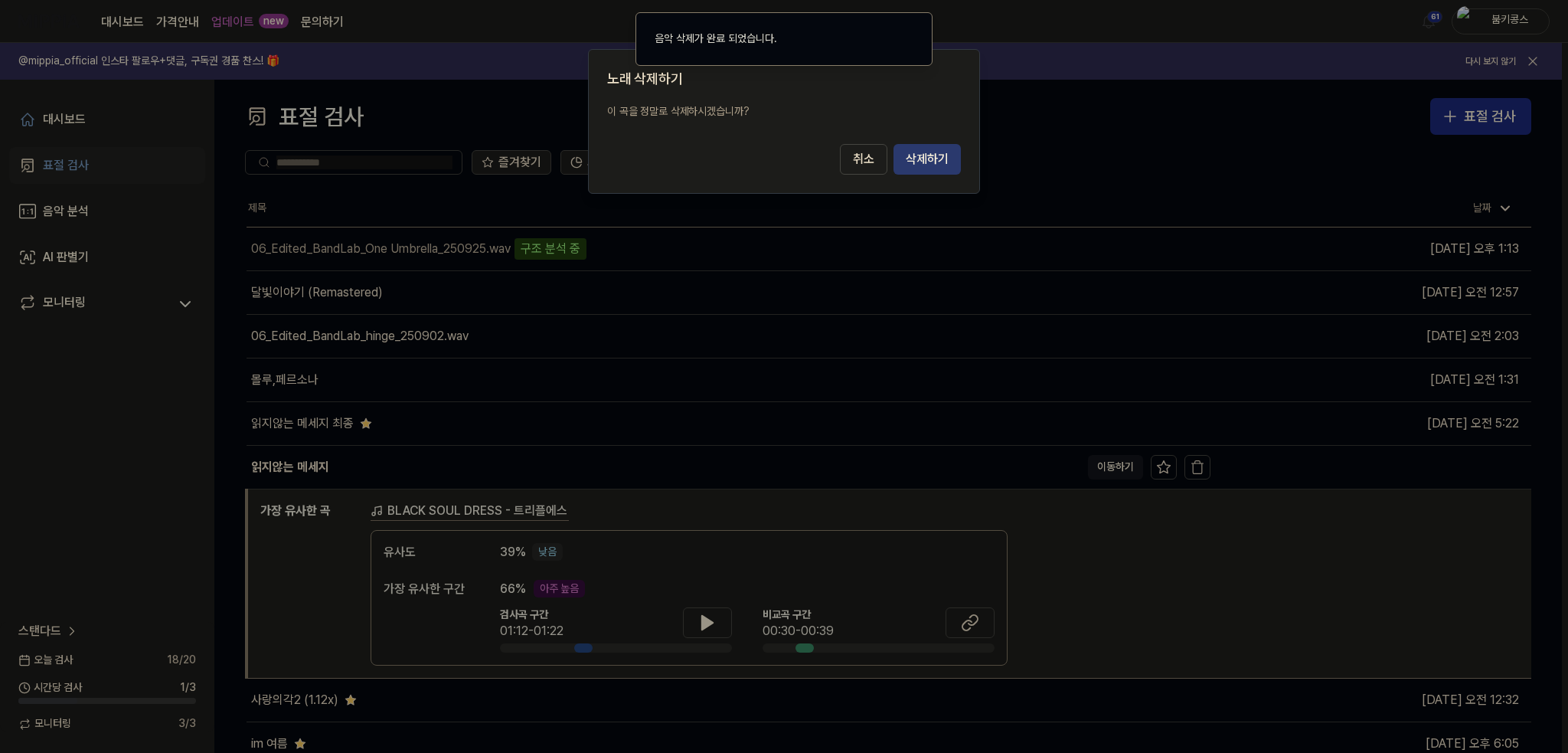
click at [940, 155] on button "삭제하기" at bounding box center [926, 159] width 67 height 31
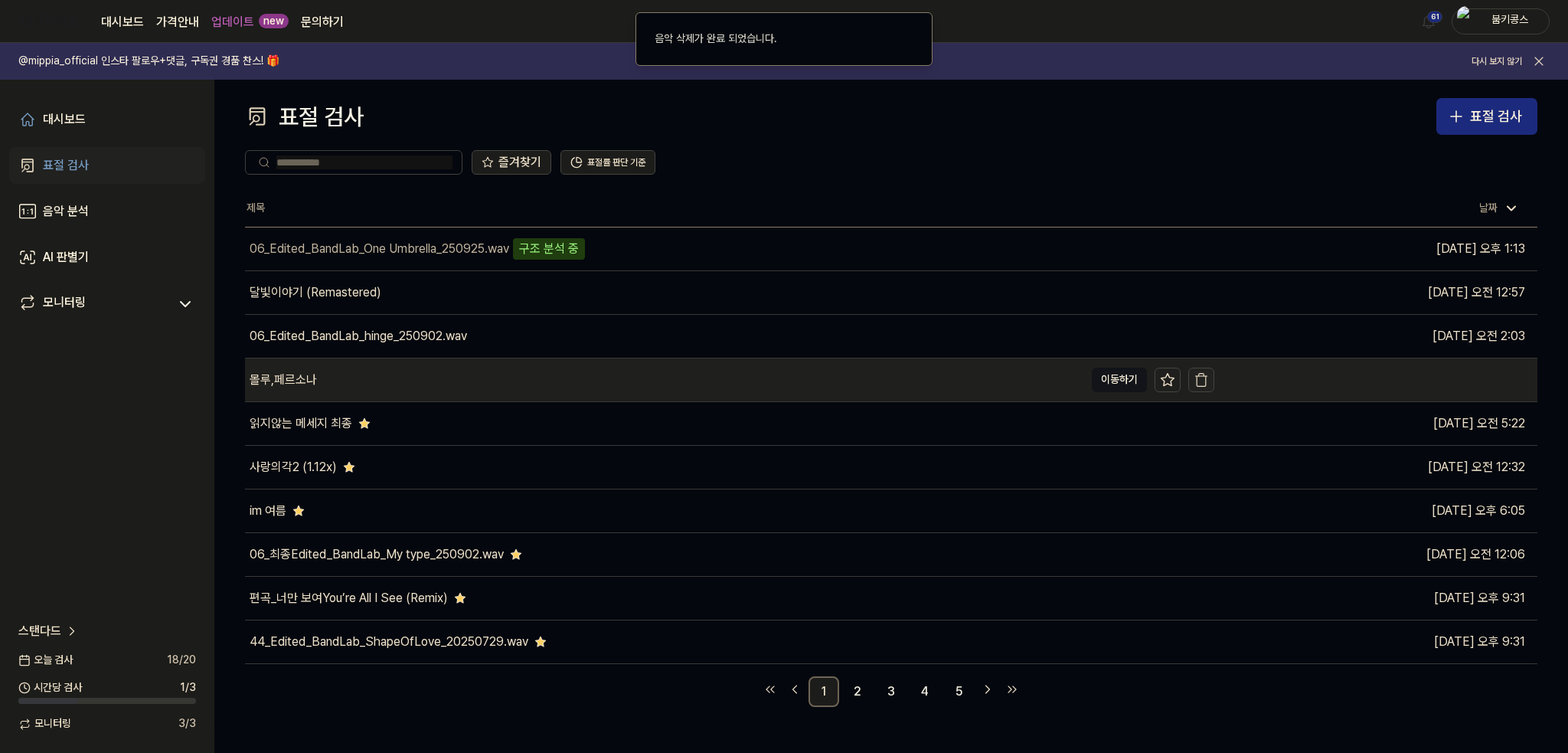
click at [1205, 382] on icon "button" at bounding box center [1201, 379] width 15 height 15
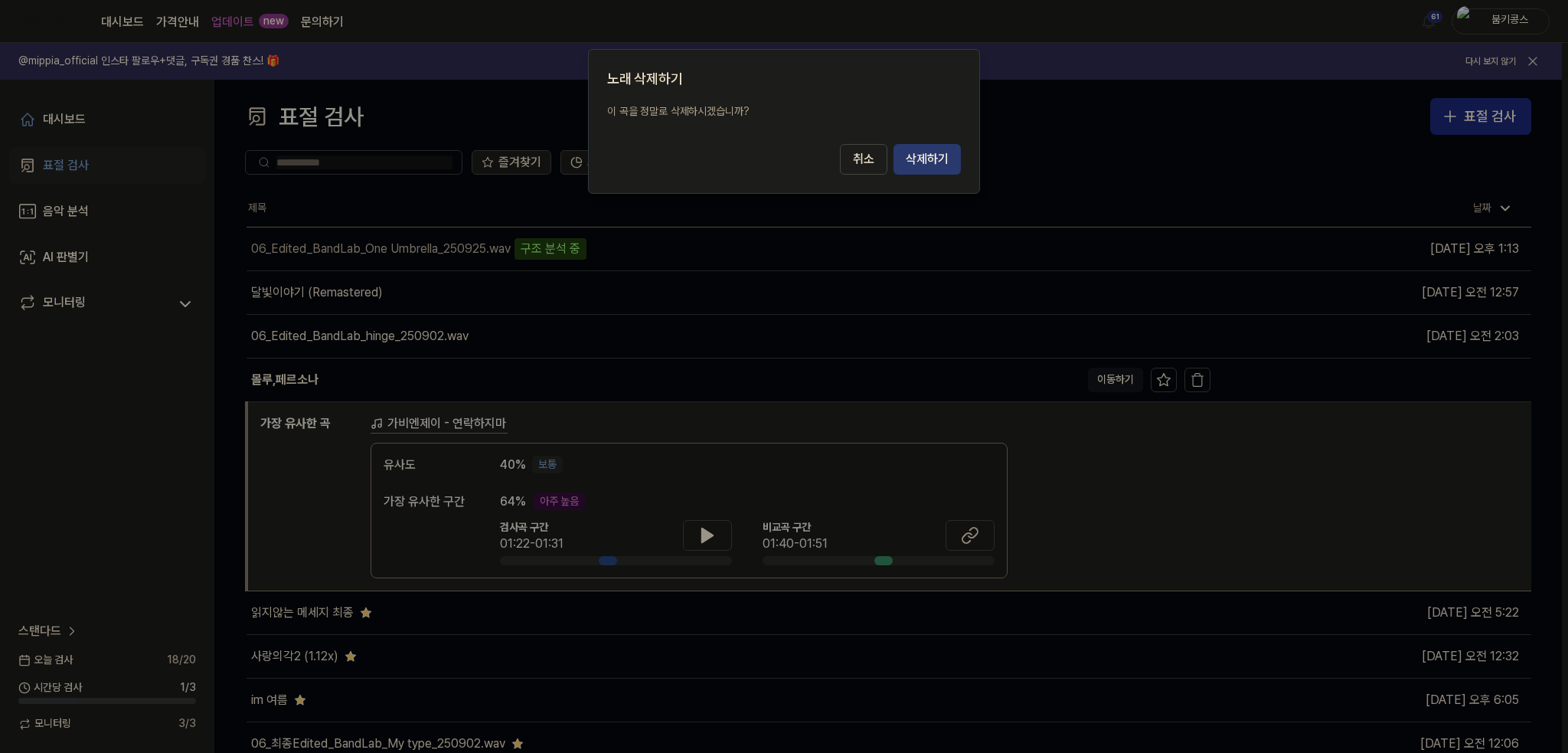
click at [936, 163] on button "삭제하기" at bounding box center [926, 159] width 67 height 31
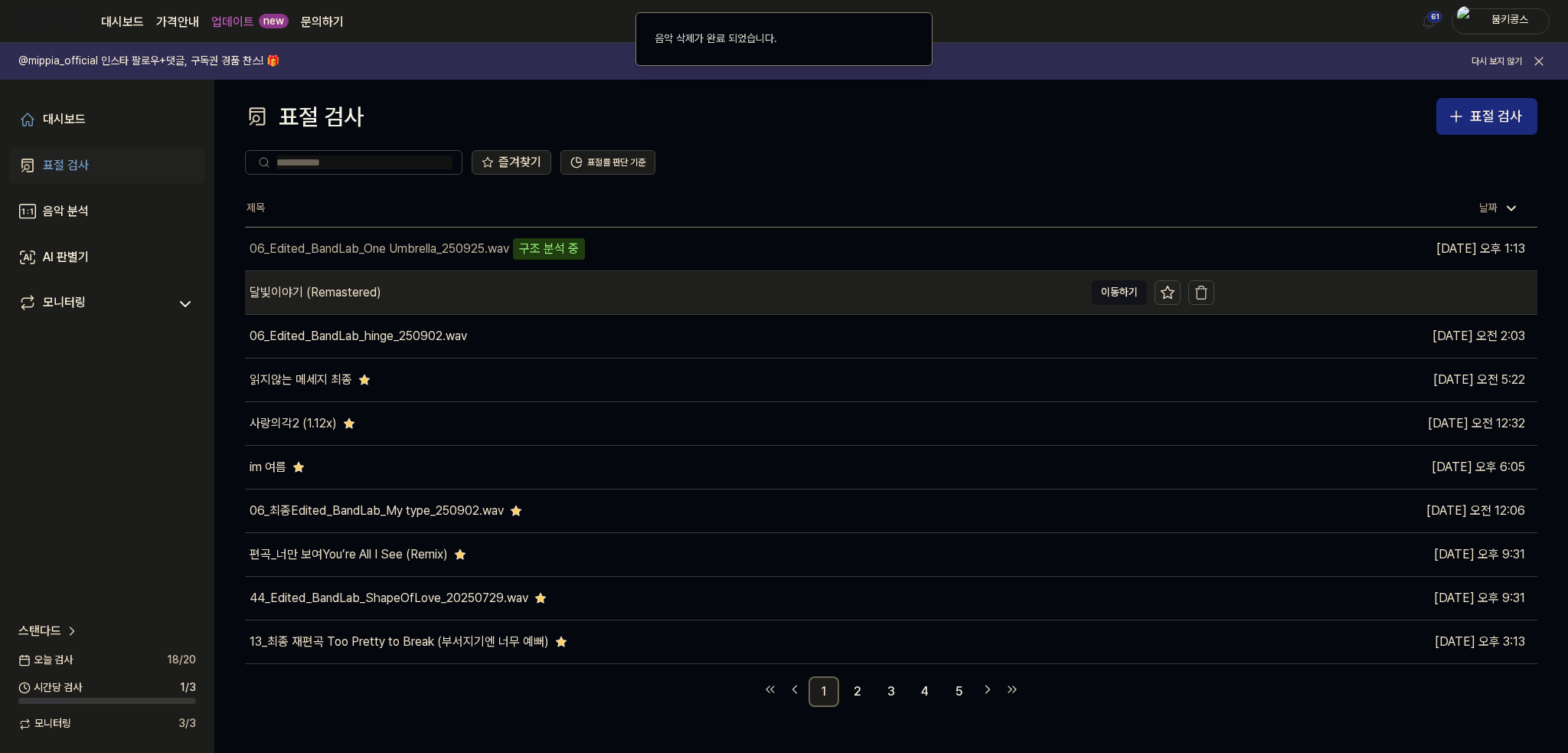
click at [1170, 296] on icon at bounding box center [1168, 292] width 13 height 13
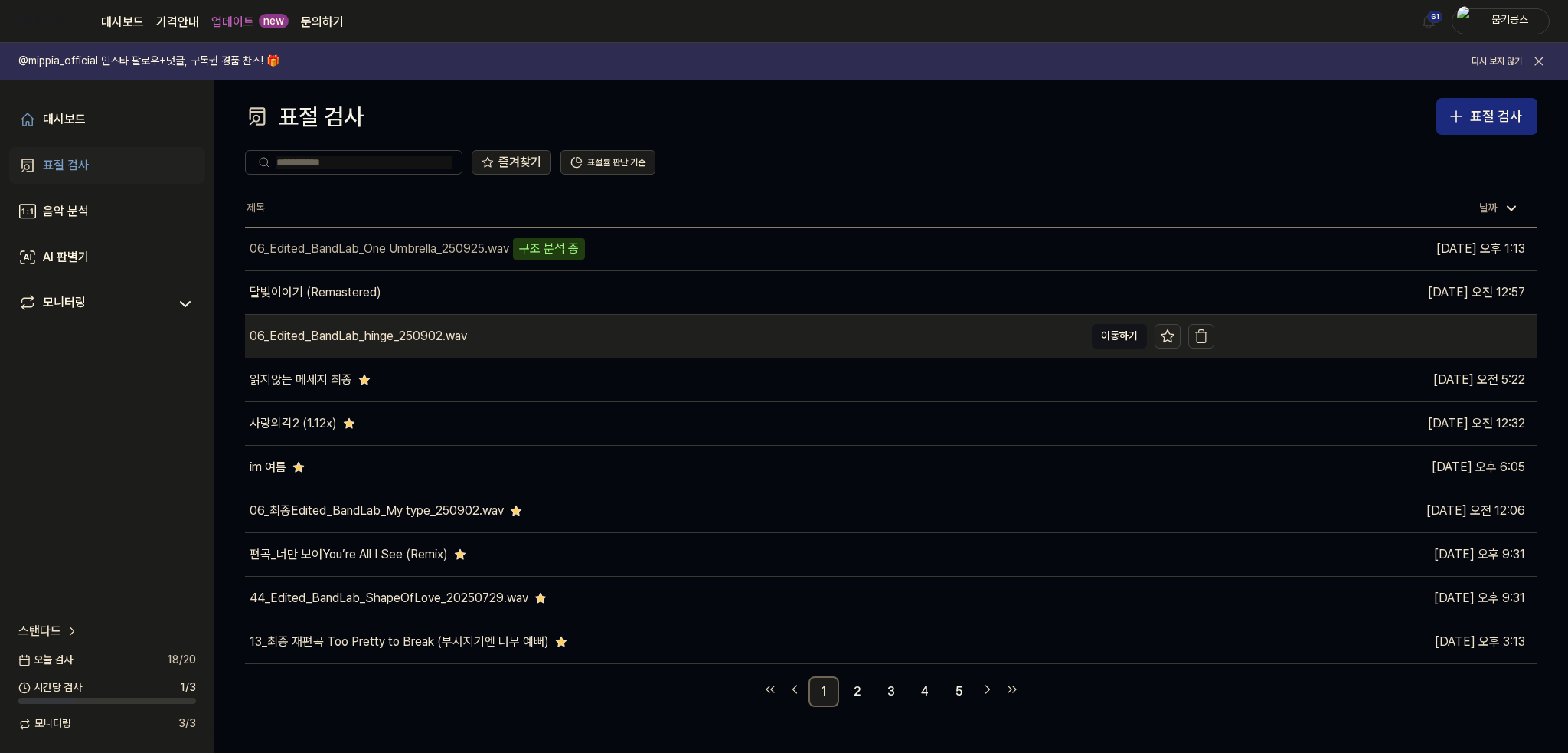
click at [1175, 334] on icon at bounding box center [1167, 336] width 15 height 15
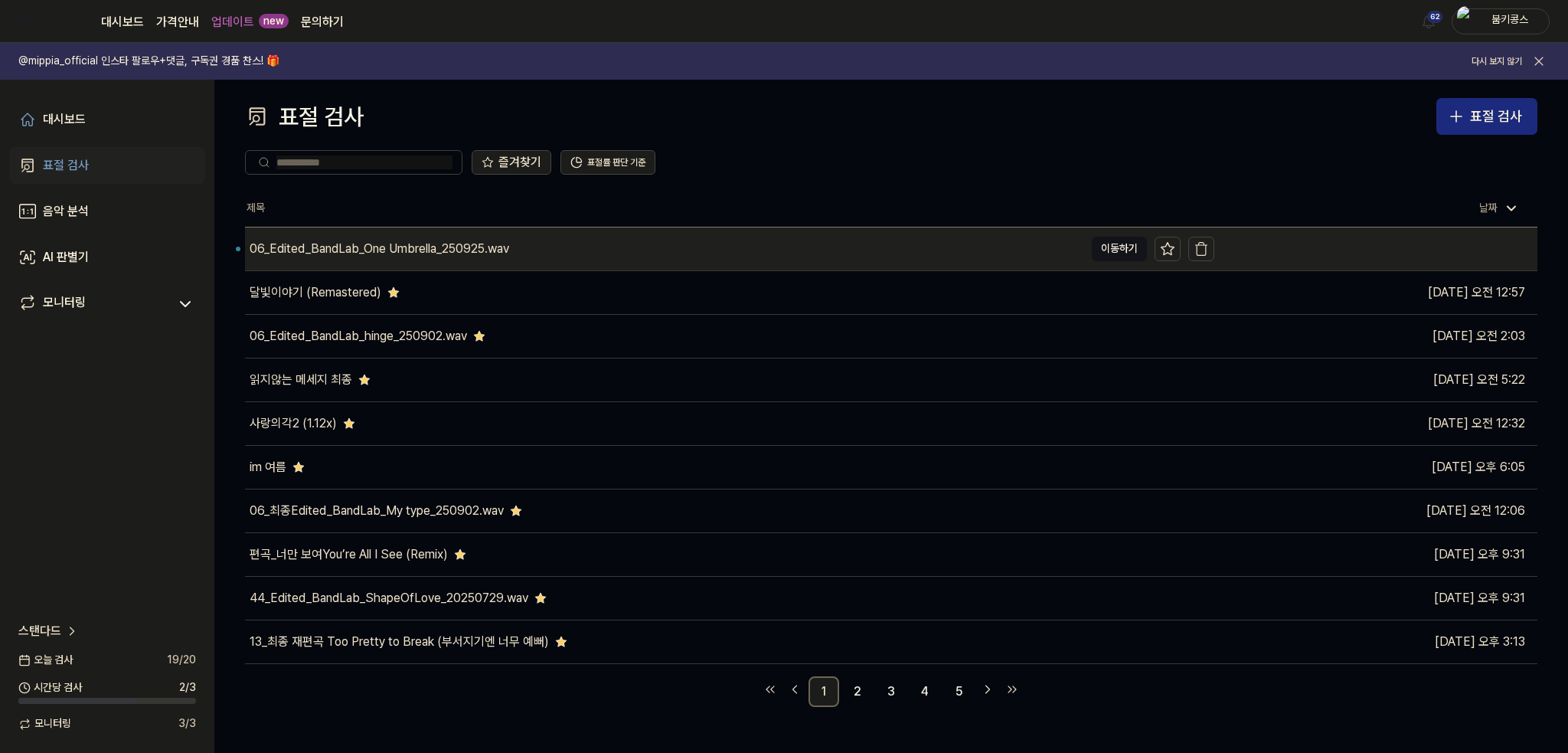
click at [348, 247] on div "06_Edited_BandLab_One Umbrella_250925.wav" at bounding box center [379, 248] width 259 height 18
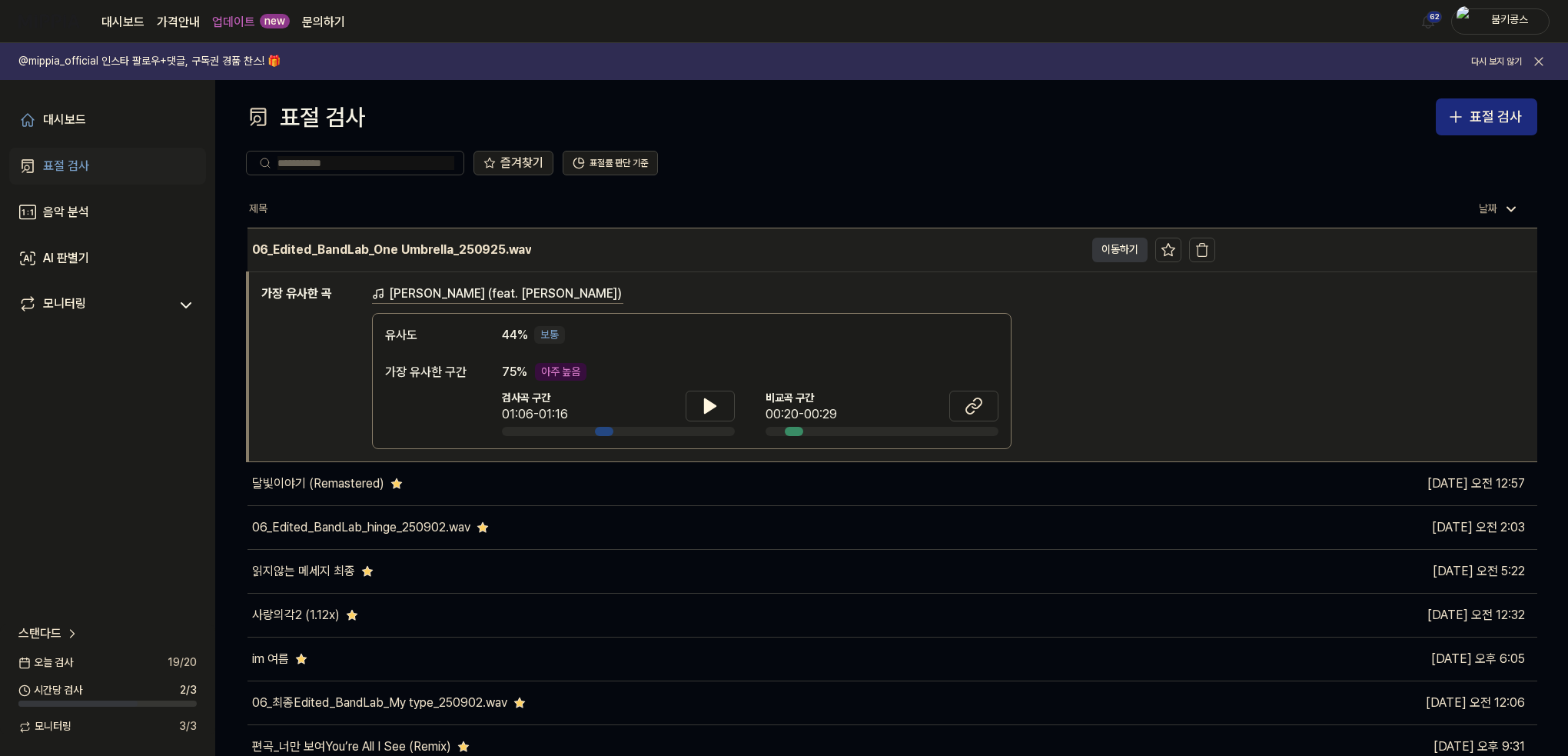
click at [1125, 253] on button "이동하기" at bounding box center [1120, 249] width 55 height 25
